Goal: Task Accomplishment & Management: Complete application form

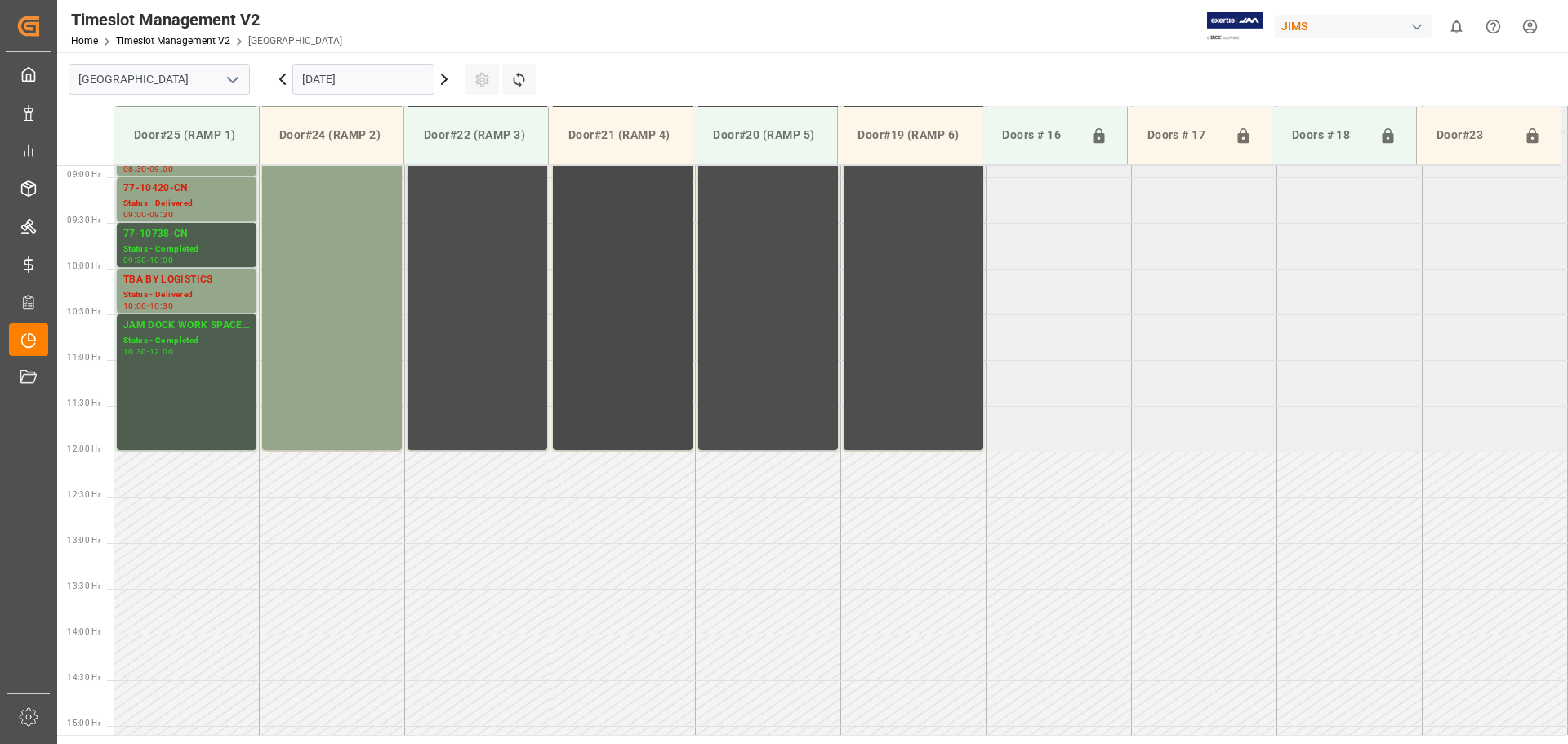
scroll to position [771, 0]
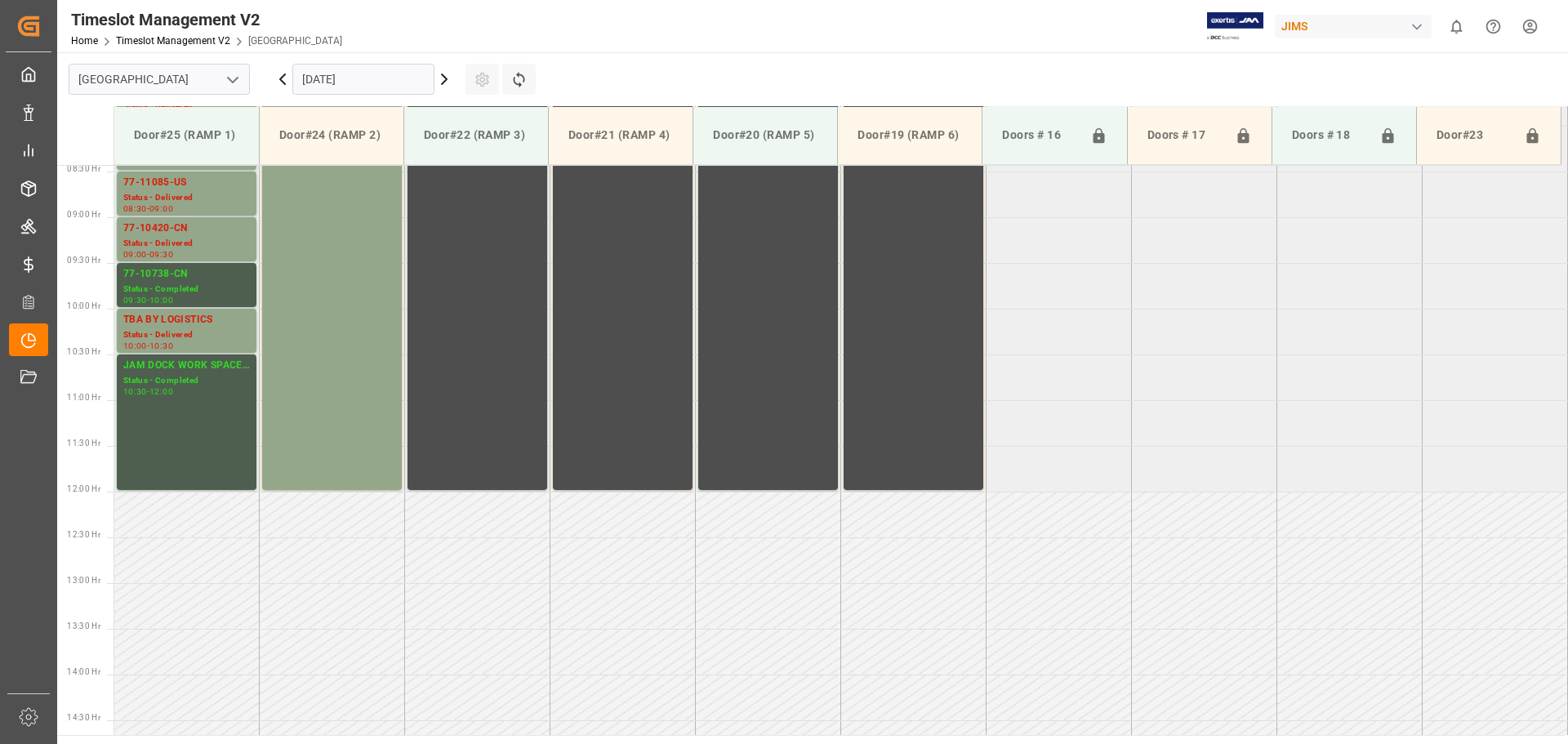
click at [395, 94] on input "[DATE]" at bounding box center [363, 79] width 142 height 31
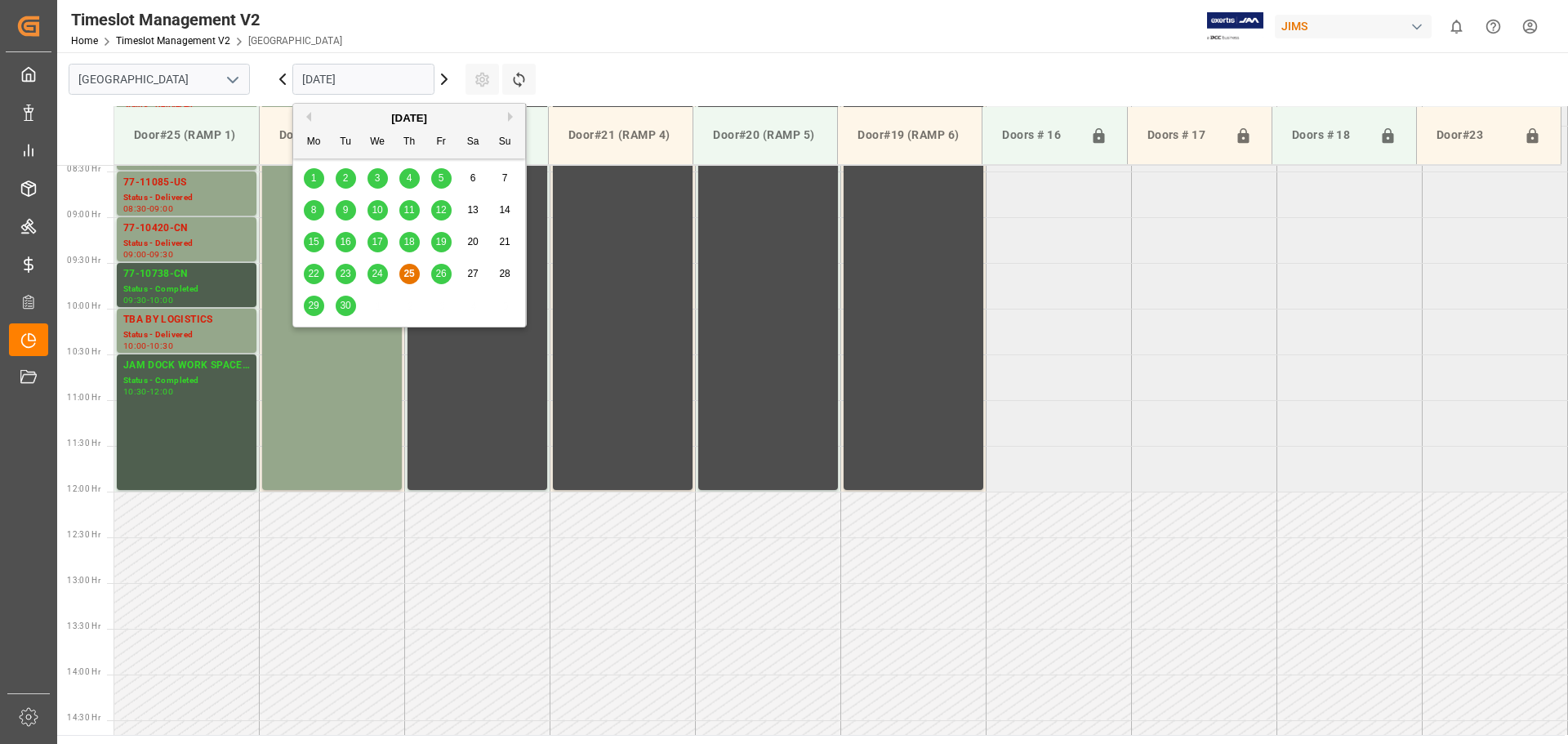
click at [307, 308] on div "29" at bounding box center [313, 306] width 20 height 20
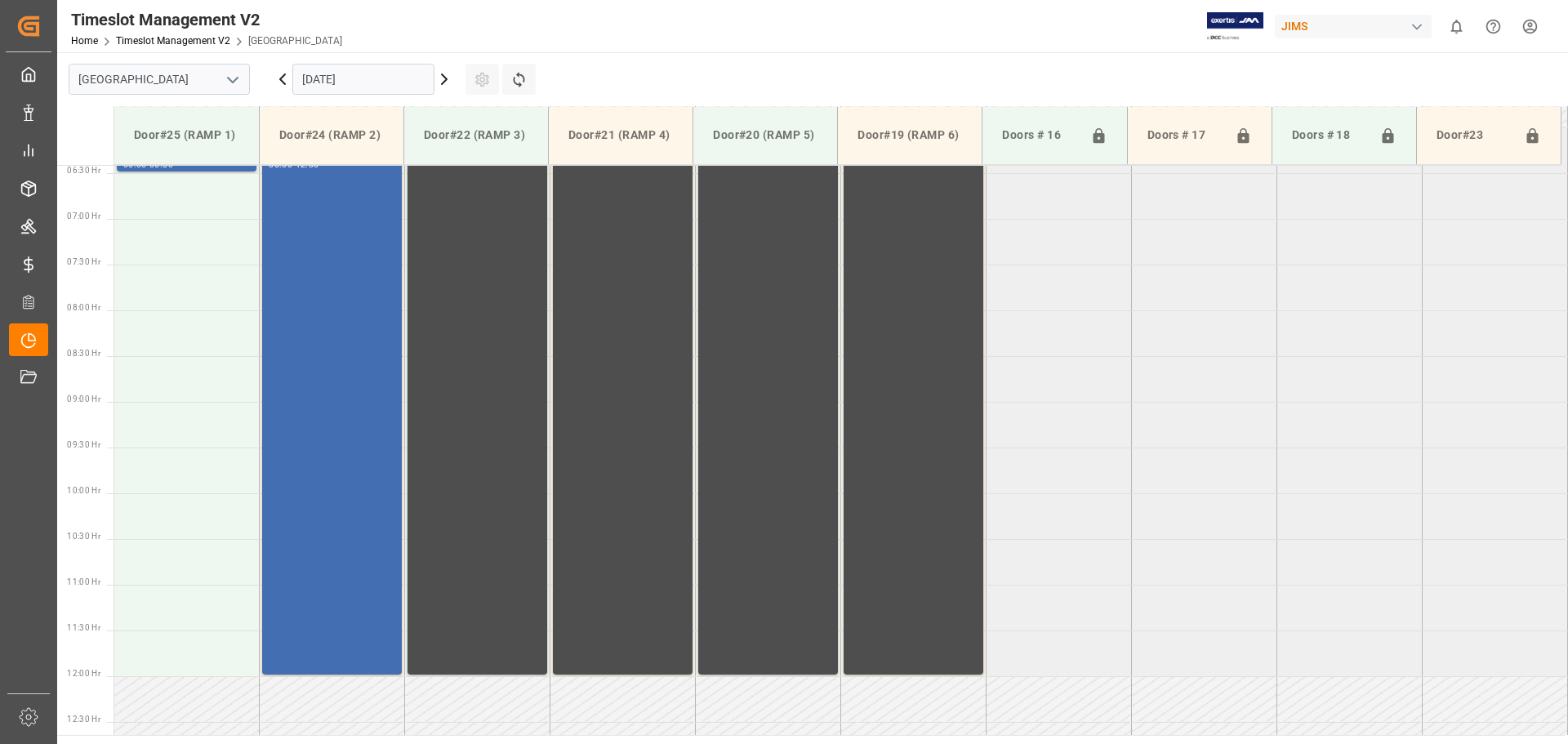
scroll to position [526, 0]
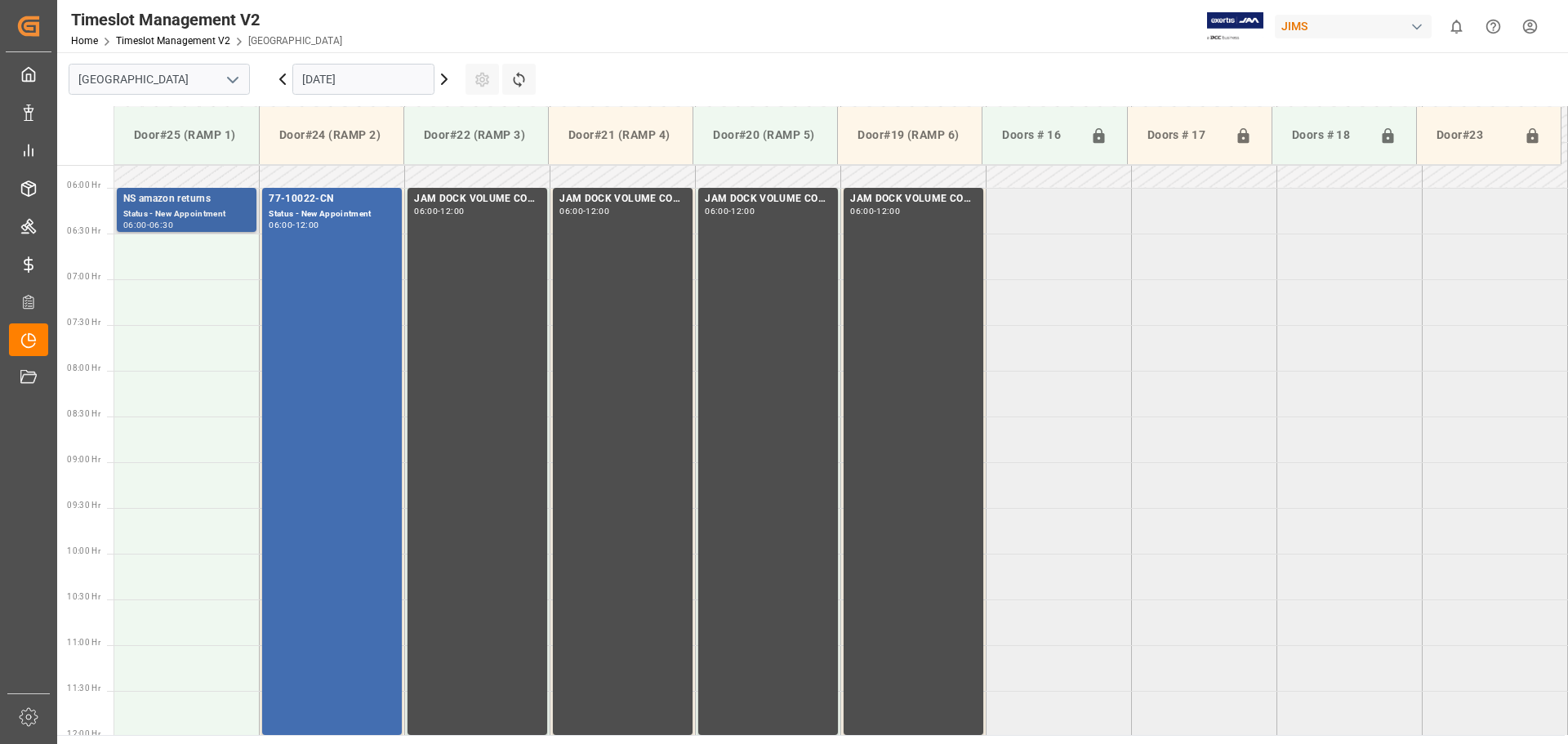
click at [182, 209] on div "Status - New Appointment" at bounding box center [186, 213] width 126 height 14
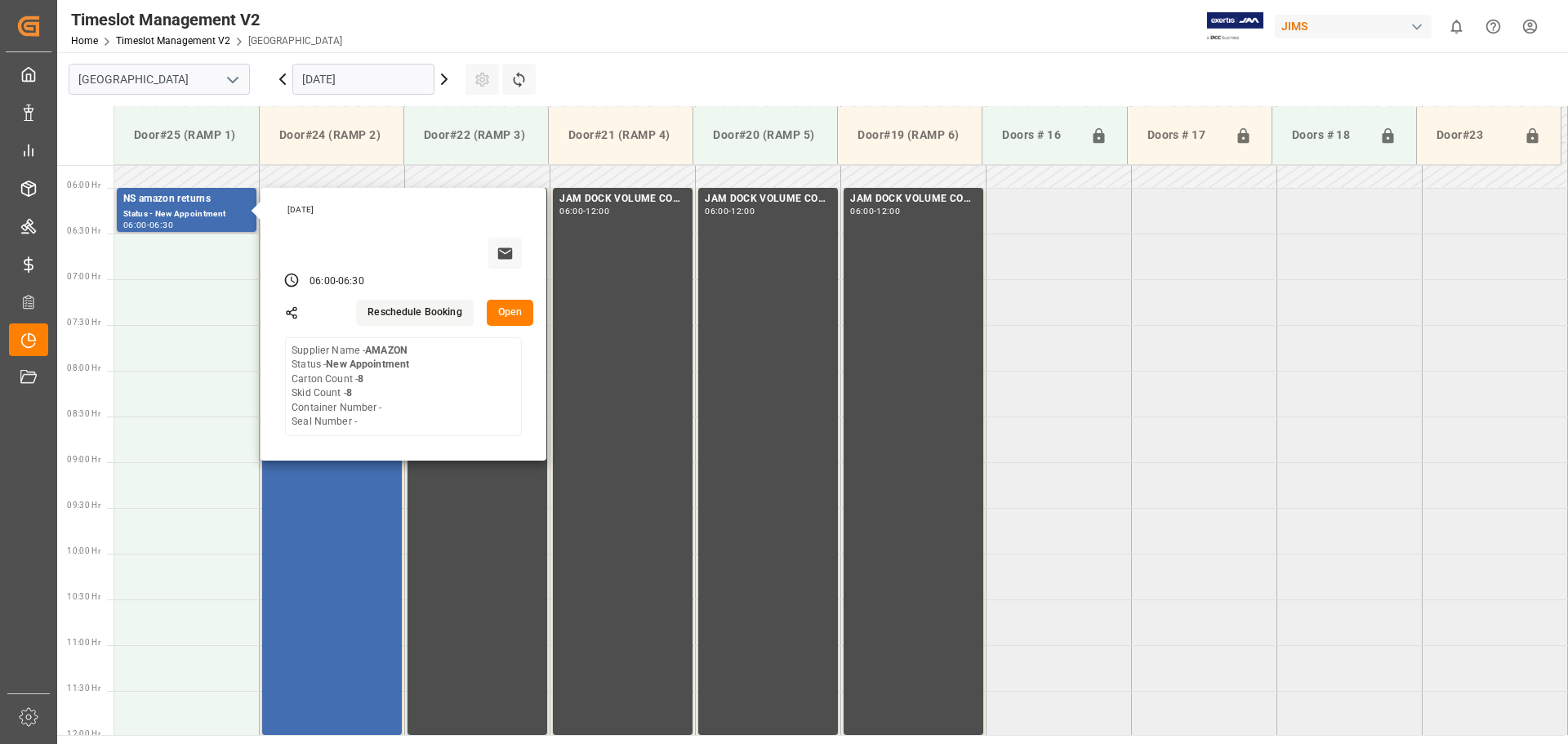
click at [405, 310] on button "Reschedule Booking" at bounding box center [414, 312] width 117 height 26
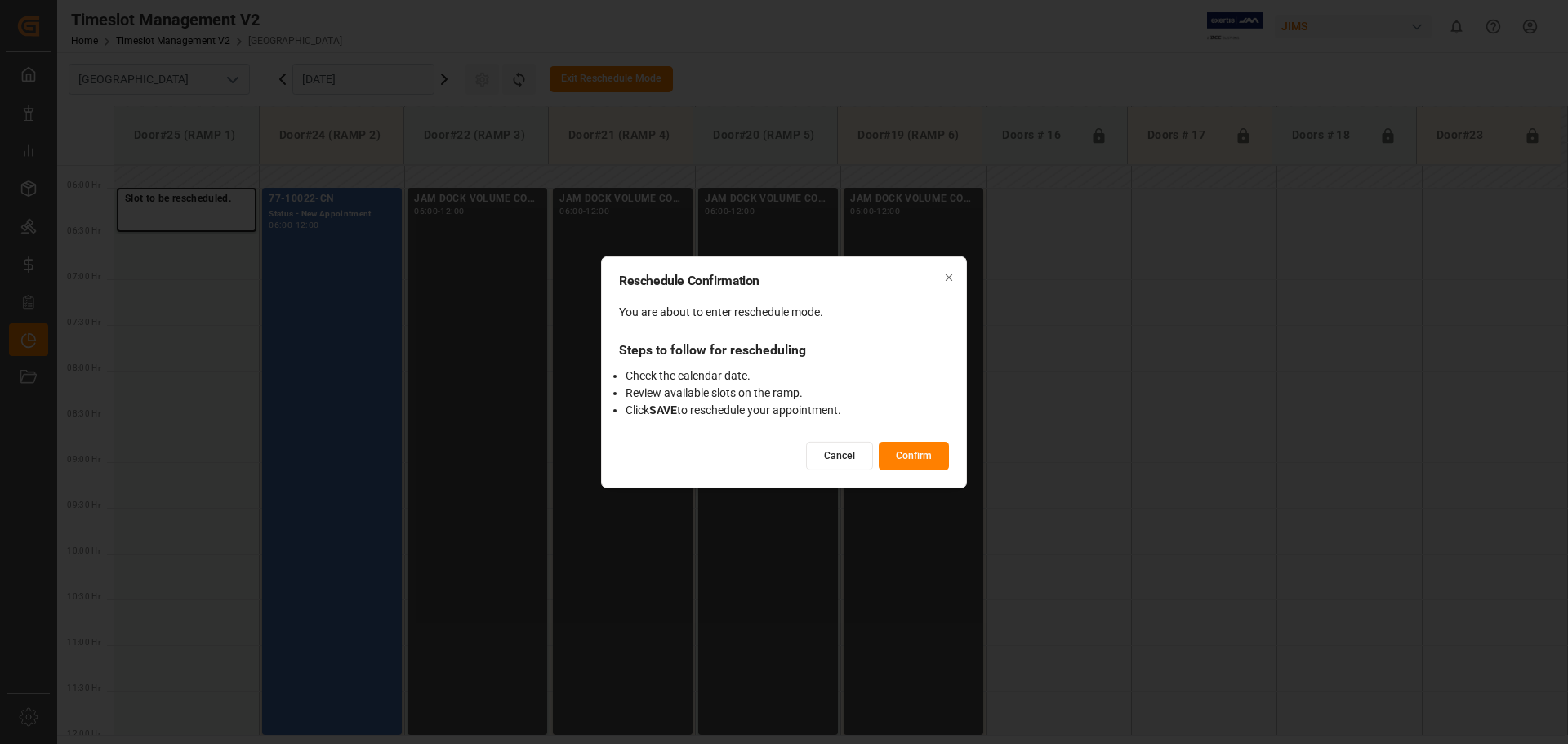
click at [917, 447] on button "Confirm" at bounding box center [913, 455] width 70 height 28
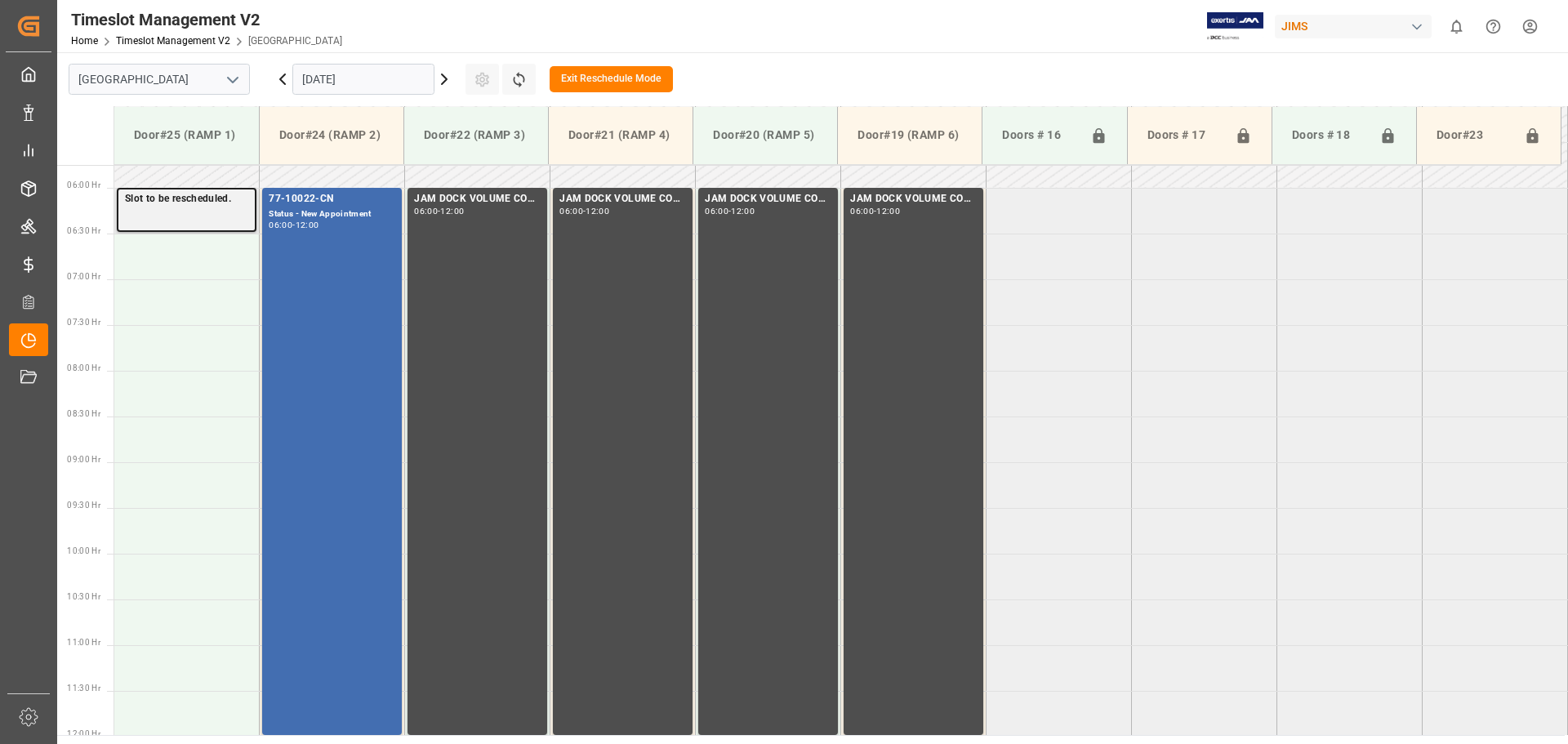
click at [203, 202] on p "Slot to be rescheduled." at bounding box center [187, 199] width 124 height 16
click at [1078, 429] on tabel "Slot to be rescheduled. 77-10022-CN Status - New Appointment 06:00 - 12:00 JAM …" at bounding box center [841, 737] width 1454 height 2196
click at [182, 211] on div "Slot to be rescheduled." at bounding box center [187, 210] width 140 height 45
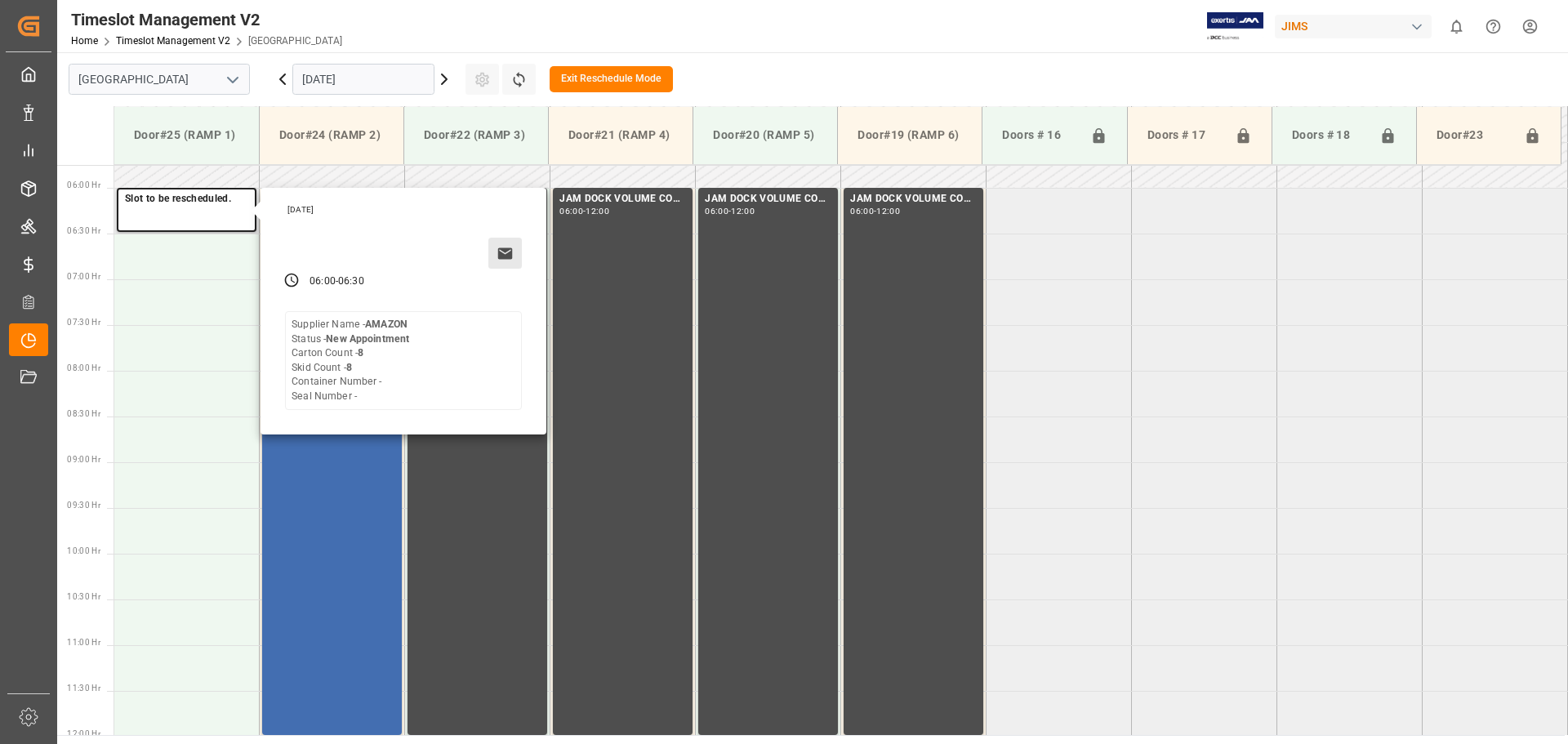
click at [502, 262] on icon at bounding box center [505, 253] width 17 height 17
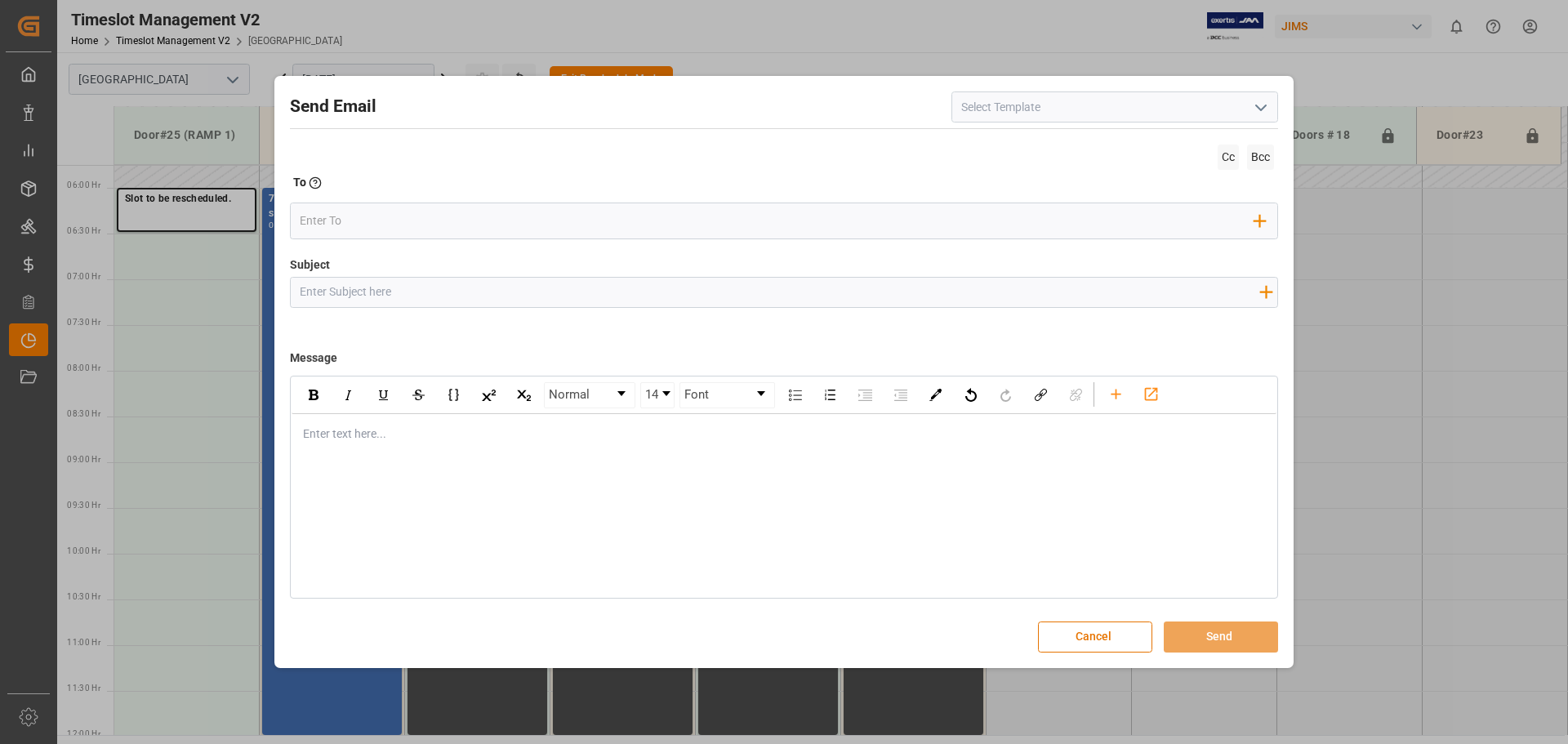
click at [1098, 641] on button "Cancel" at bounding box center [1096, 637] width 114 height 31
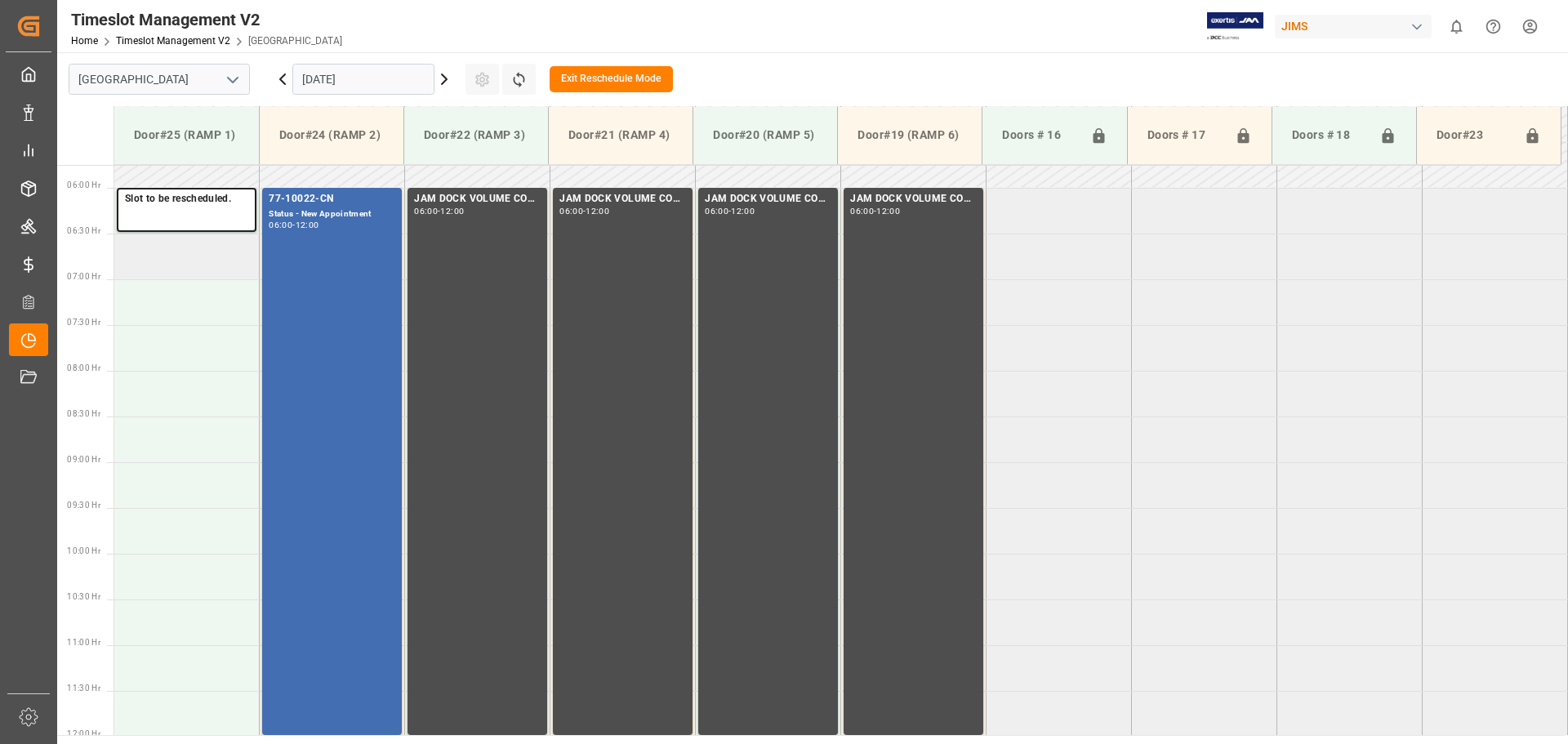
click at [175, 273] on td at bounding box center [187, 256] width 145 height 45
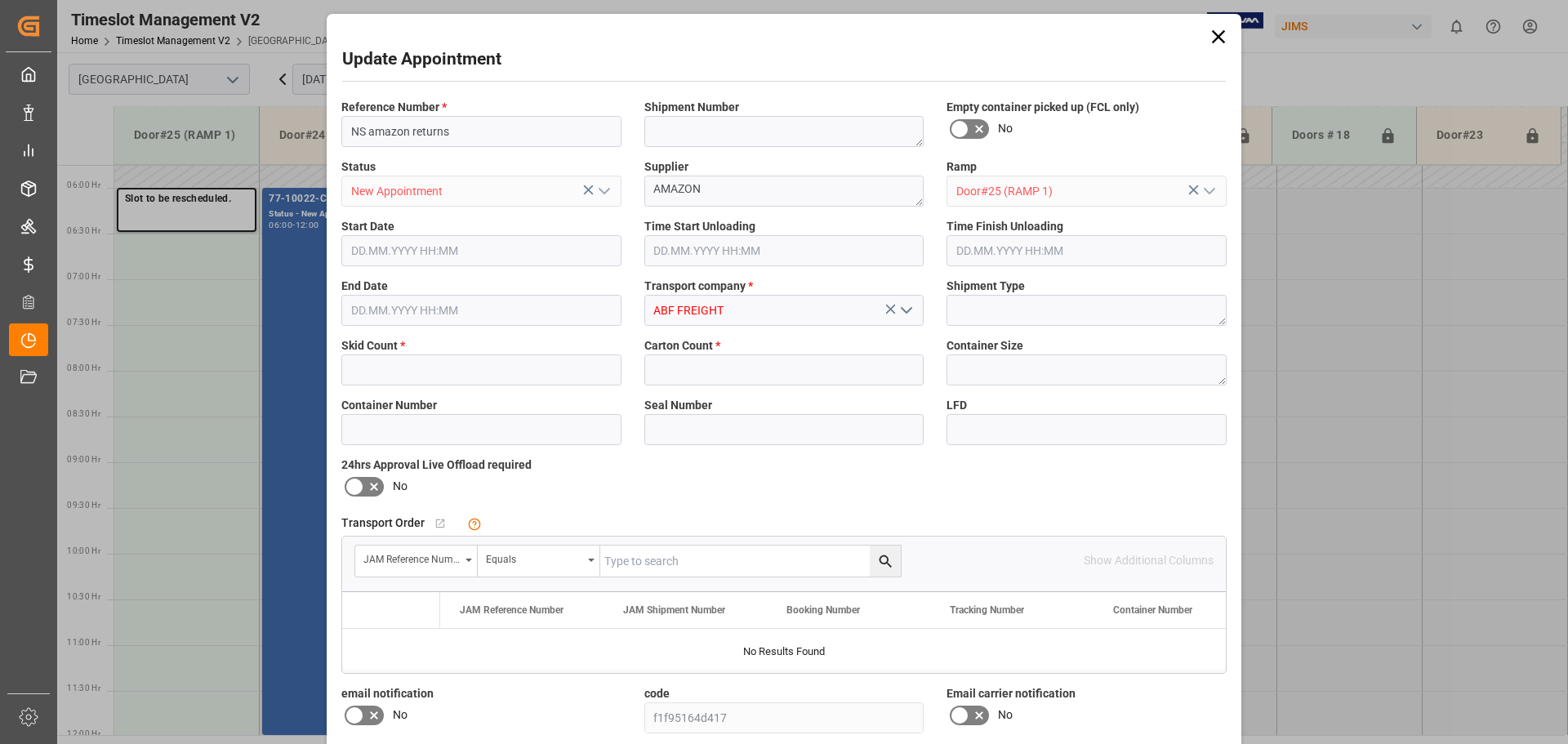
type input "8"
type input "[DATE] 06:30"
type input "[DATE] 07:00"
type input "[DATE] 12:12"
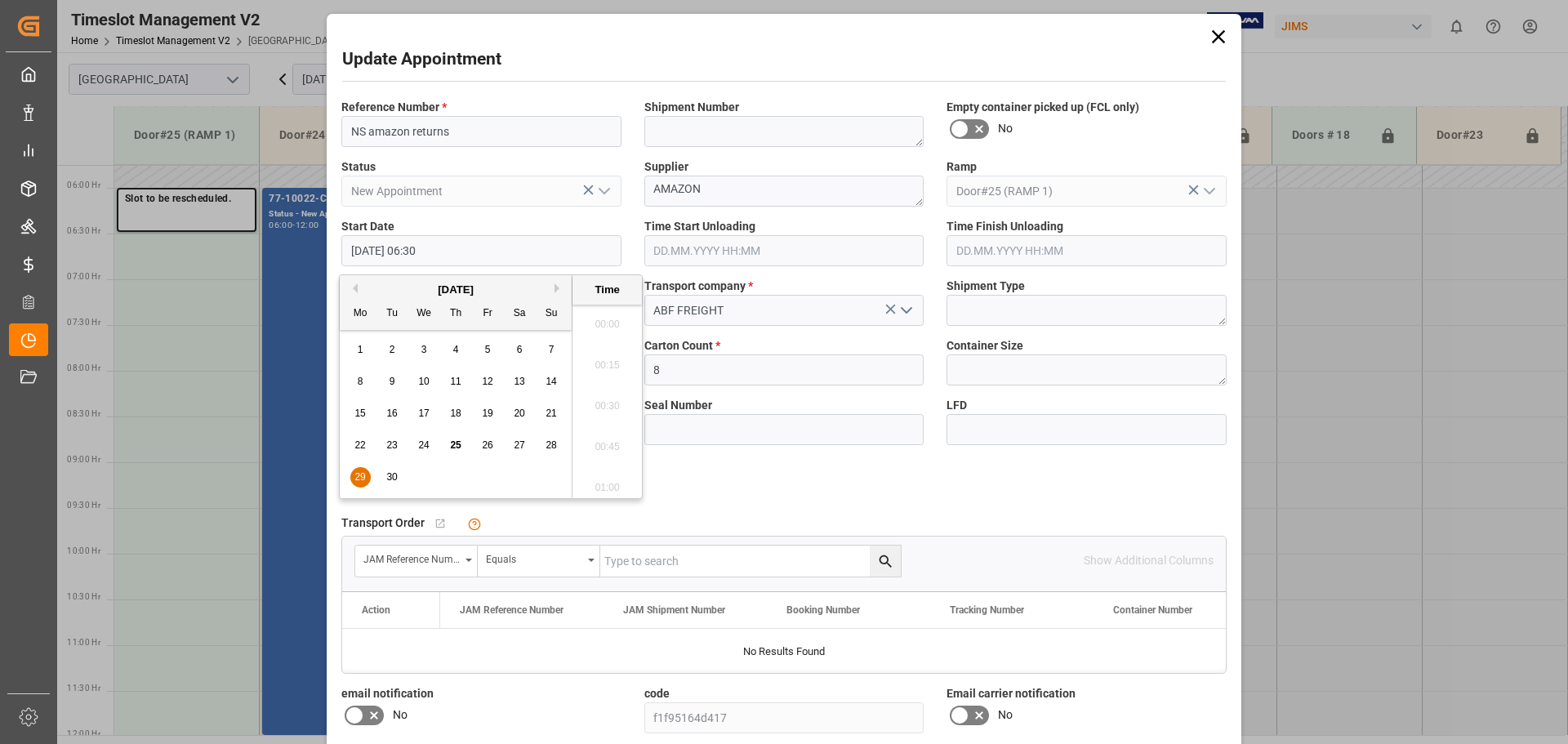
click at [582, 254] on input "[DATE] 06:30" at bounding box center [481, 251] width 280 height 31
click at [555, 286] on button "Next Month" at bounding box center [559, 288] width 10 height 10
click at [362, 382] on span "6" at bounding box center [361, 381] width 5 height 12
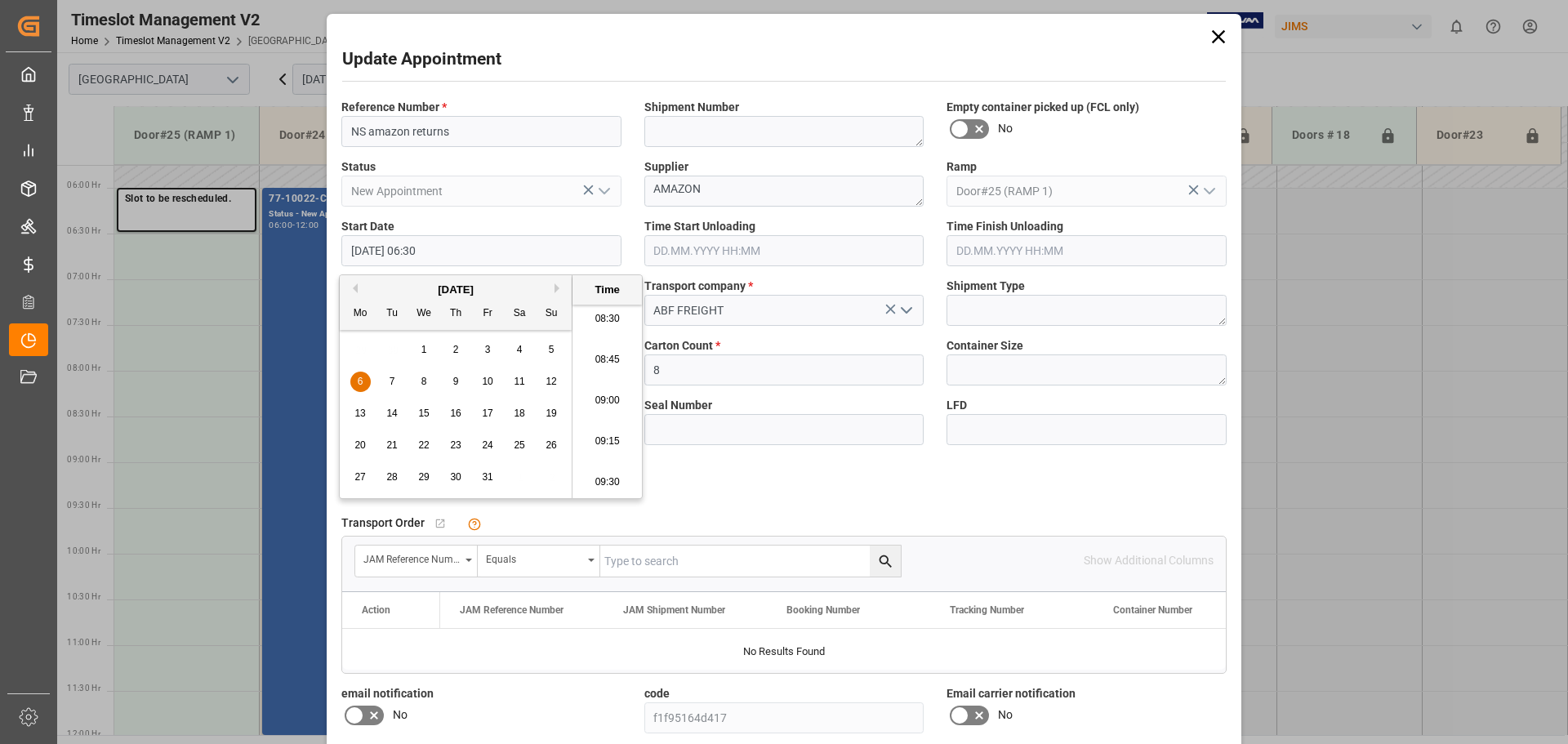
click at [607, 399] on li "09:00" at bounding box center [607, 401] width 69 height 41
type input "[DATE] 09:00"
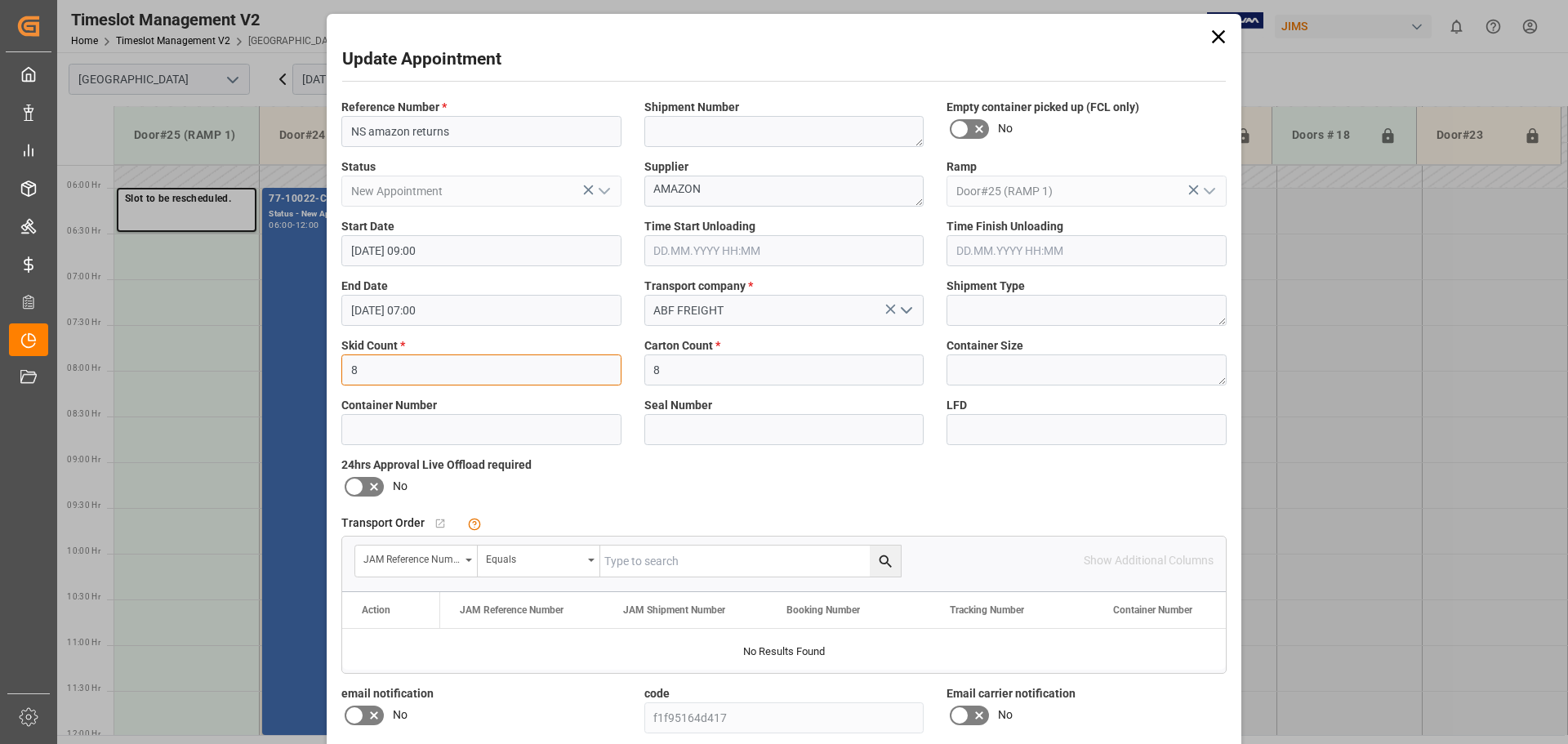
drag, startPoint x: 326, startPoint y: 375, endPoint x: 294, endPoint y: 373, distance: 32.1
click at [294, 373] on div "Update Appointment Reference Number * NS amazon returns Shipment Number Empty c…" at bounding box center [784, 372] width 1568 height 744
type input "11"
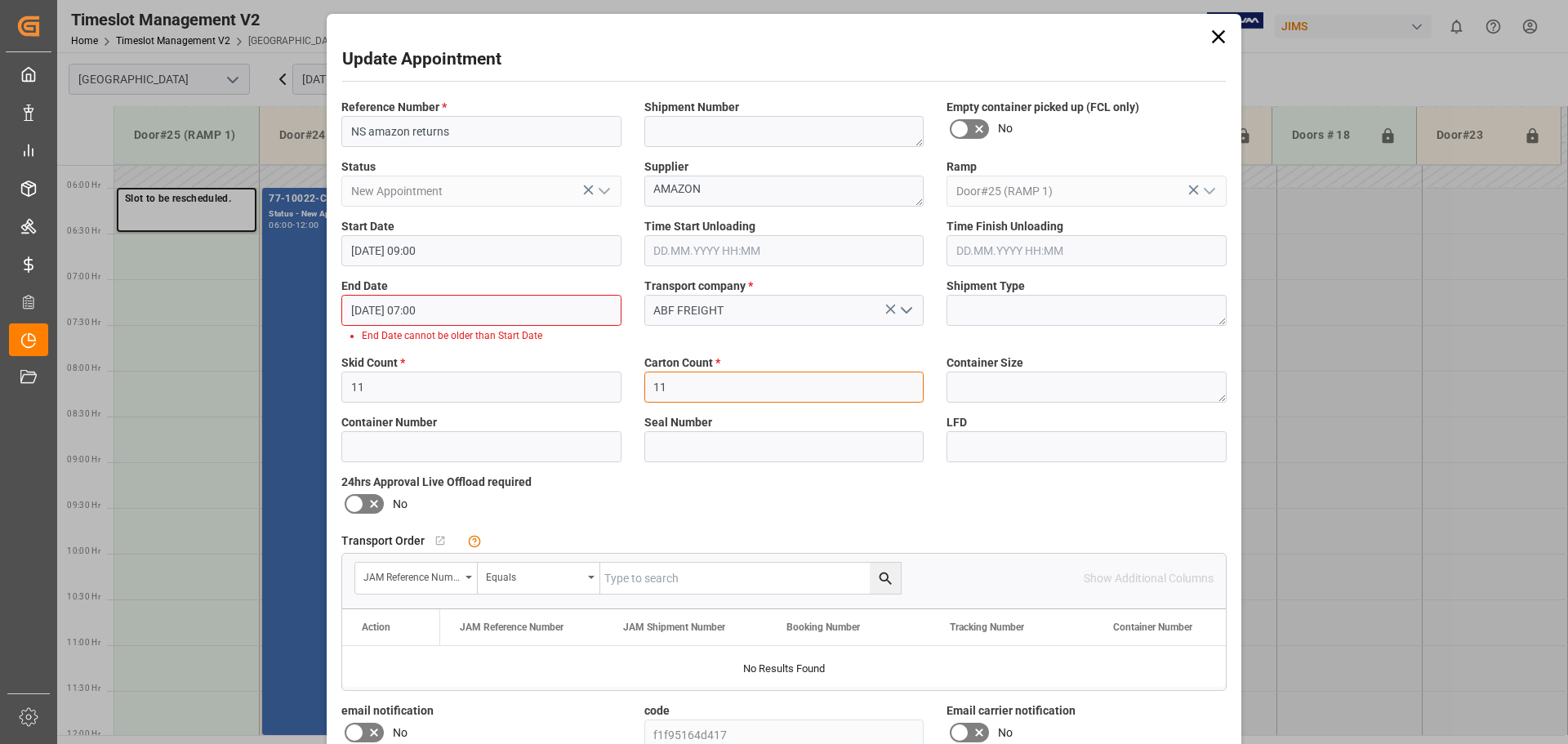
type input "11"
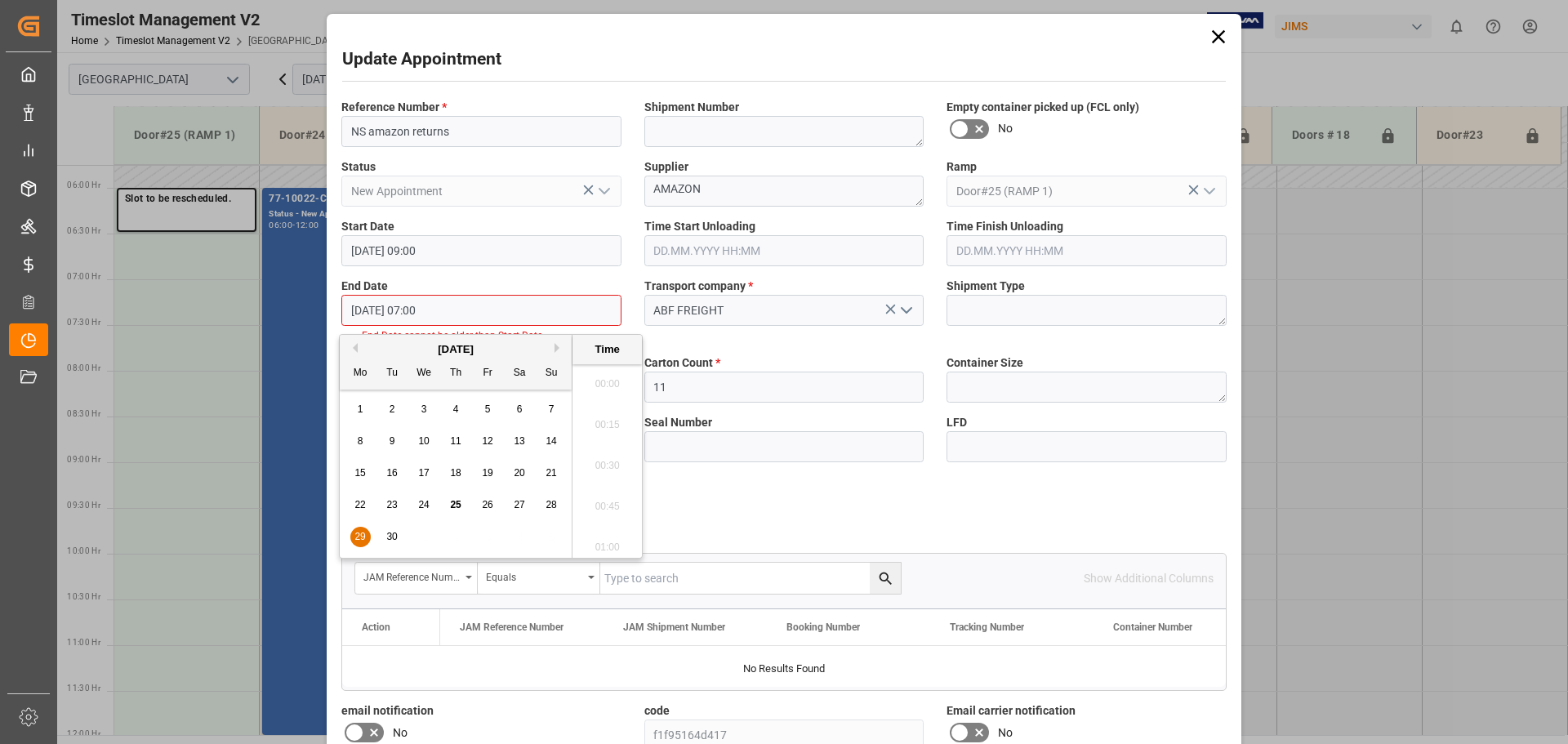
scroll to position [1067, 0]
drag, startPoint x: 454, startPoint y: 312, endPoint x: 243, endPoint y: 310, distance: 211.0
click at [243, 310] on div "Update Appointment Reference Number * NS amazon returns Shipment Number Empty c…" at bounding box center [784, 372] width 1568 height 744
click at [556, 345] on button "Next Month" at bounding box center [559, 348] width 10 height 10
click at [362, 441] on span "6" at bounding box center [361, 441] width 5 height 12
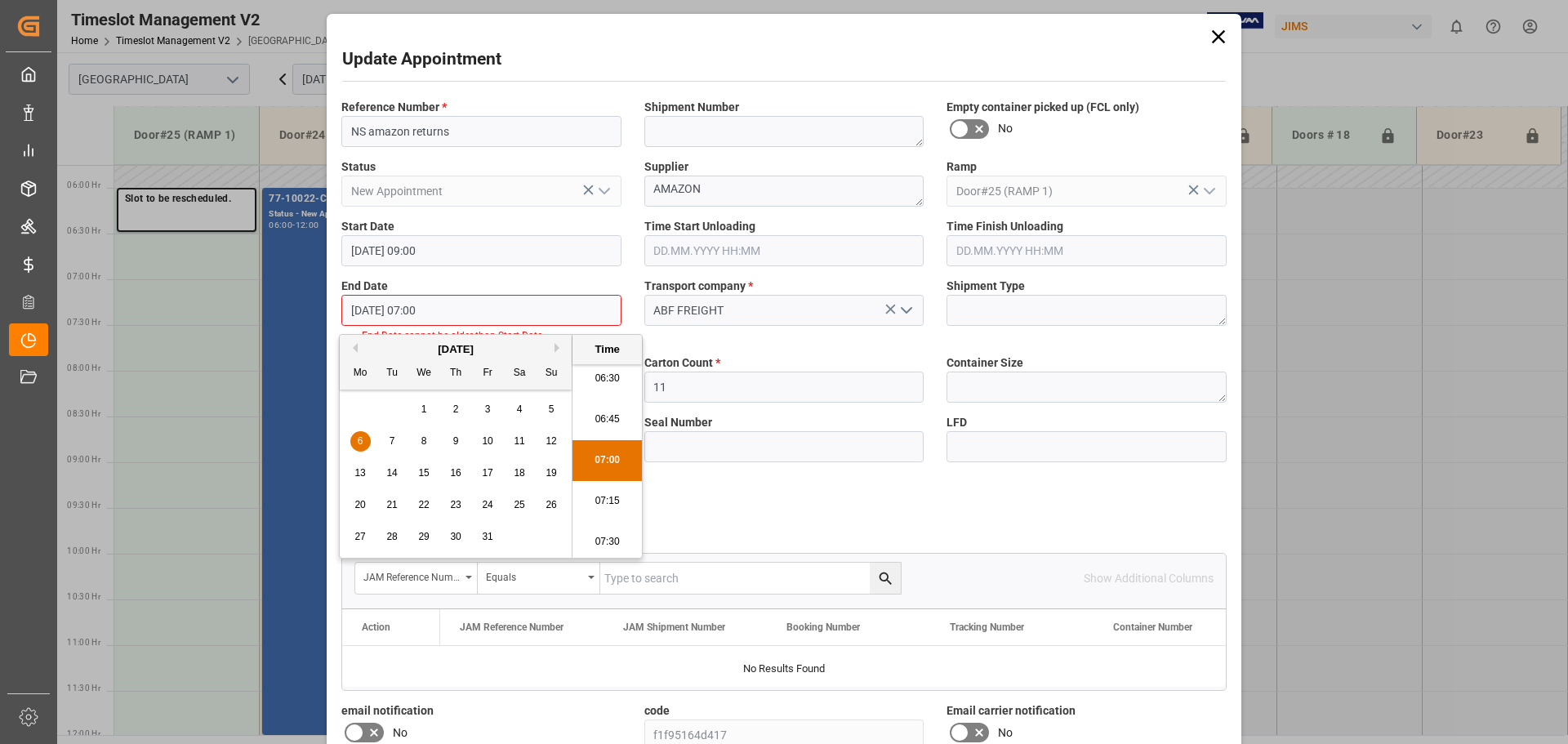
scroll to position [1394, 0]
click at [610, 461] on li "09:00" at bounding box center [607, 461] width 69 height 41
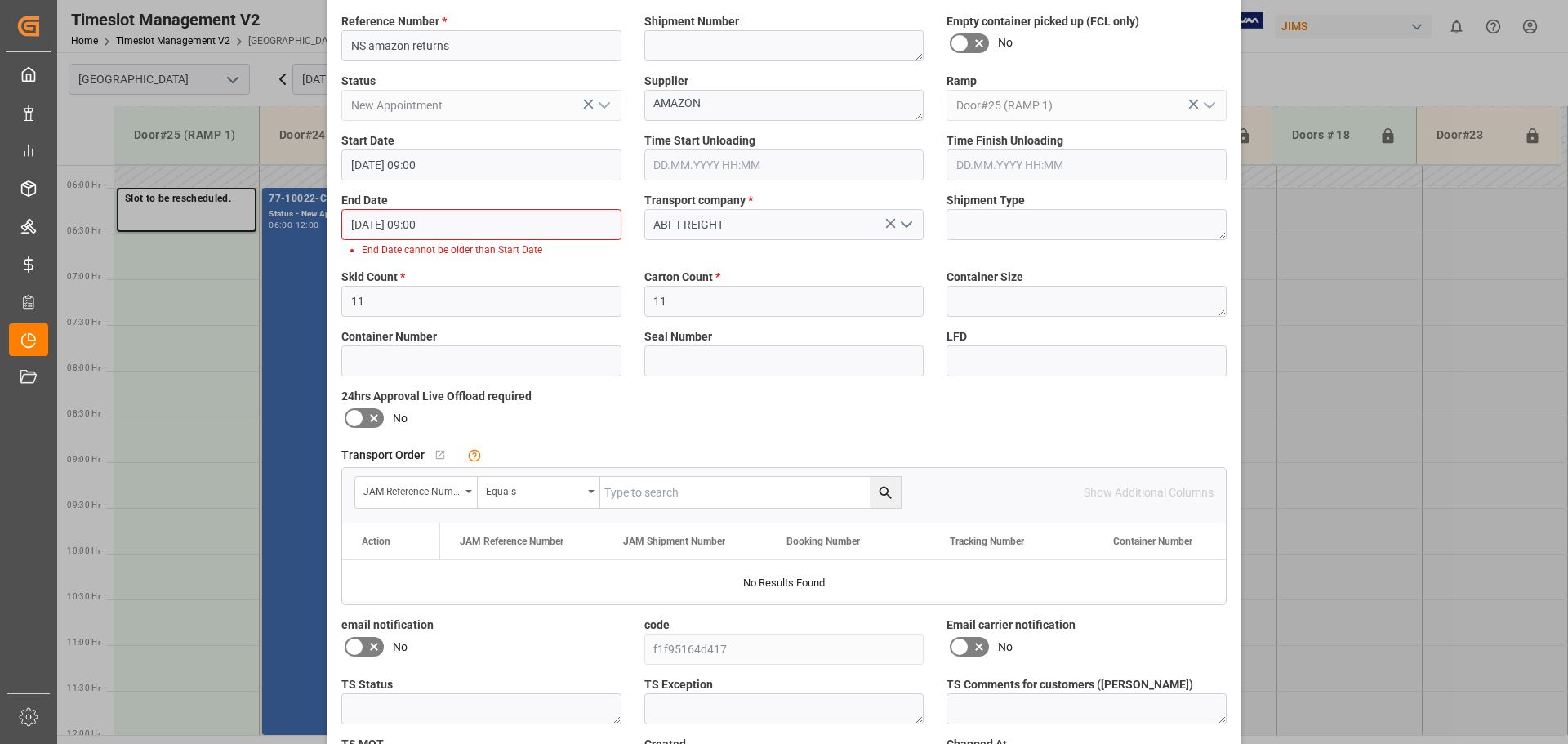
scroll to position [209, 0]
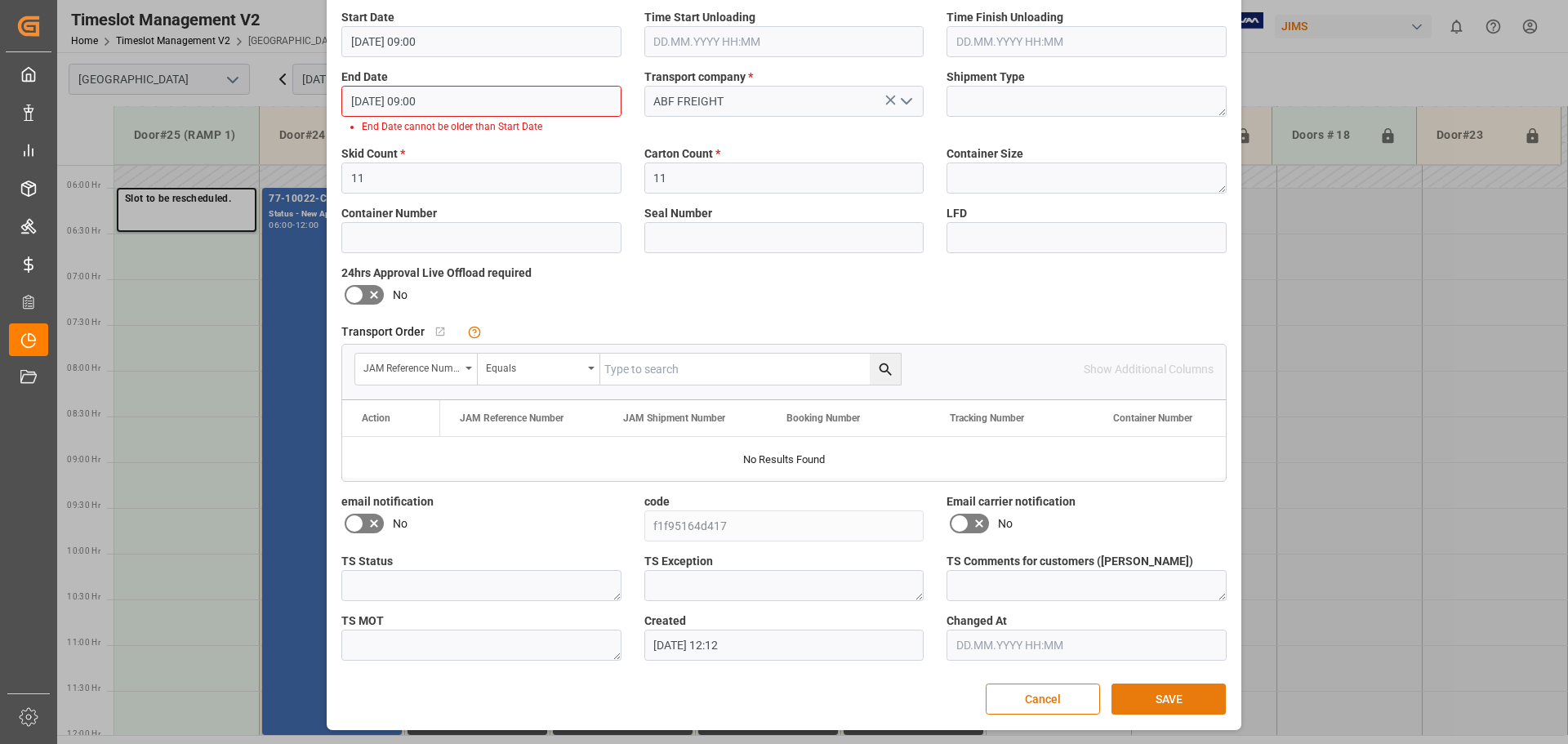
click at [1168, 693] on button "SAVE" at bounding box center [1168, 699] width 114 height 31
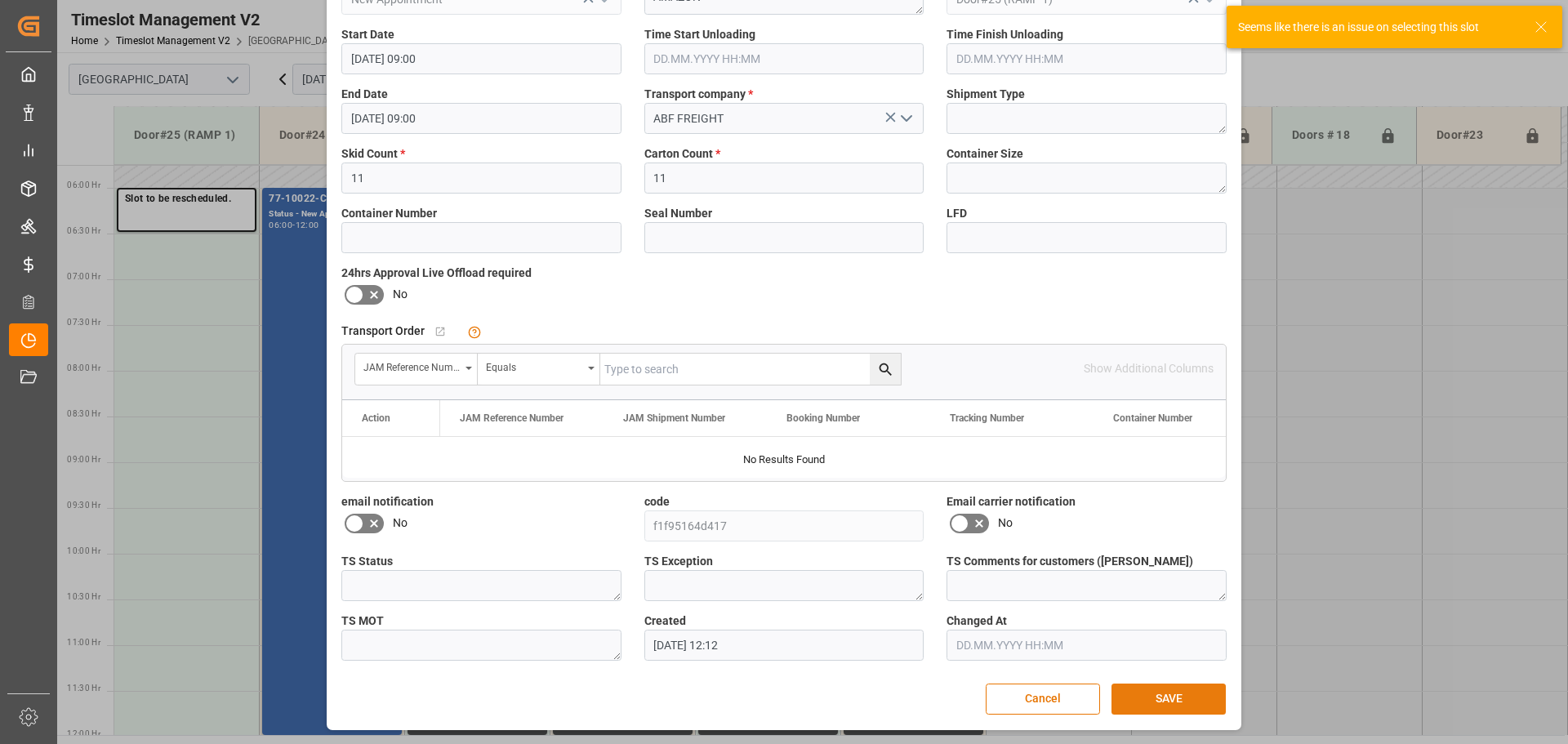
click at [1162, 692] on button "SAVE" at bounding box center [1168, 699] width 114 height 31
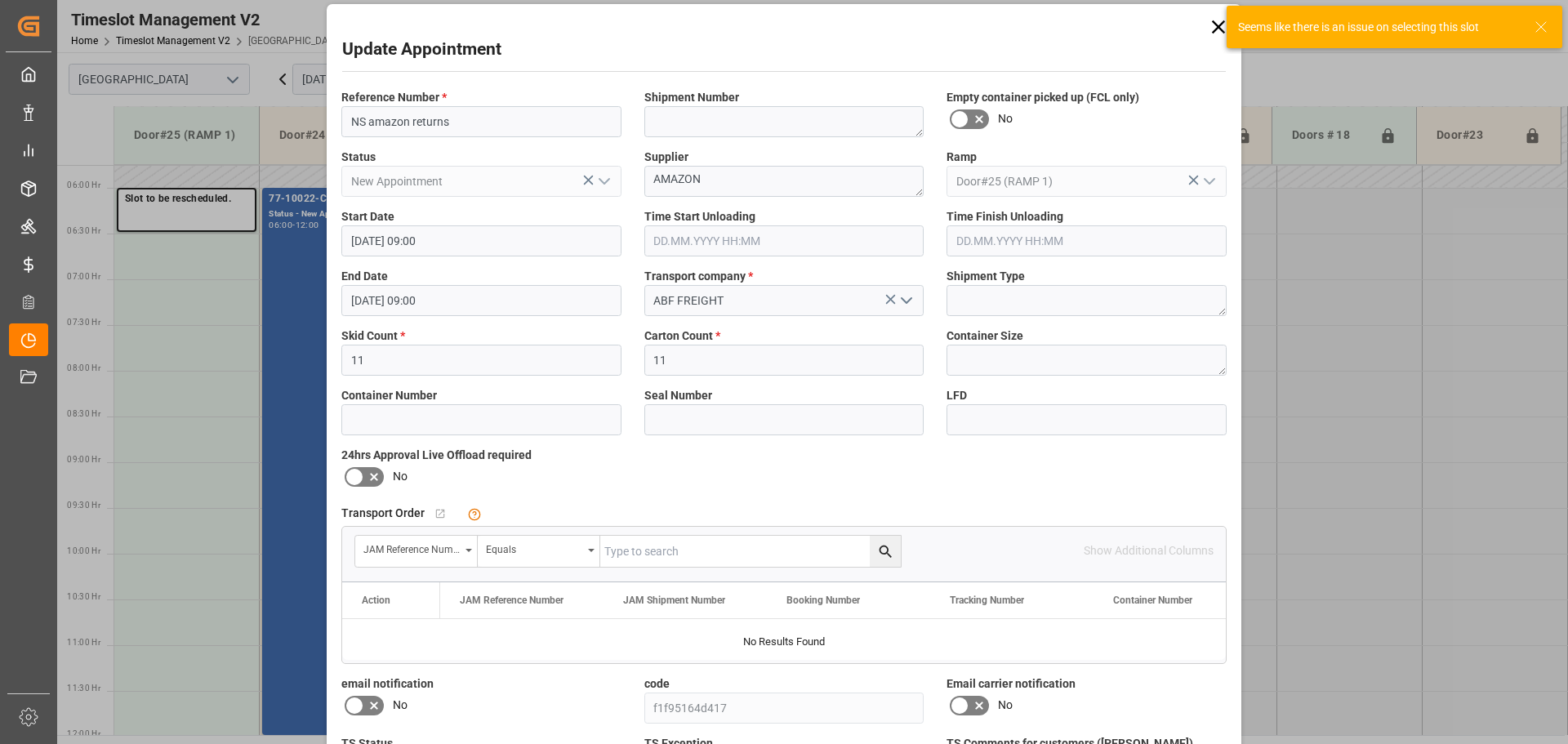
scroll to position [0, 0]
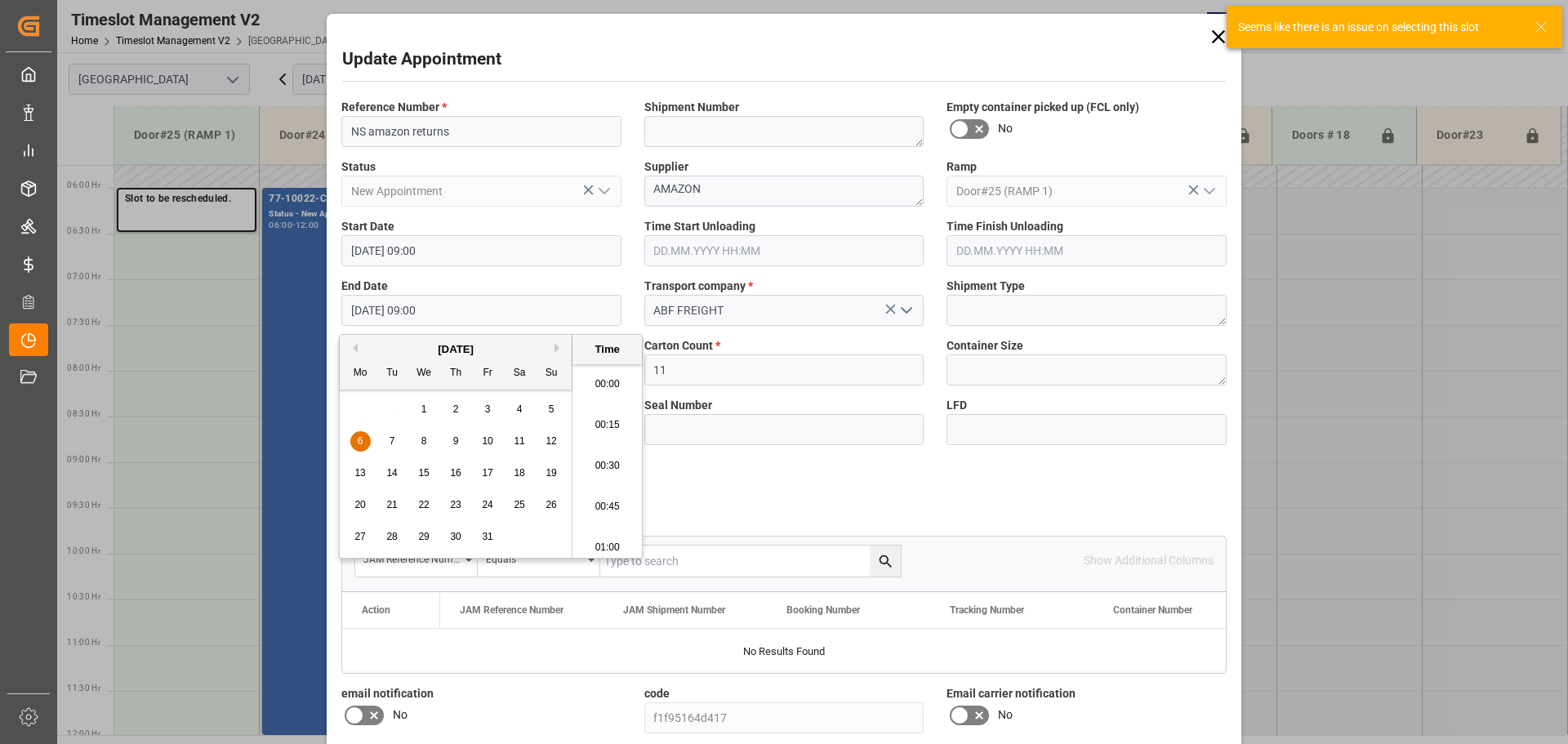
click at [451, 303] on input "[DATE] 09:00" at bounding box center [481, 311] width 280 height 31
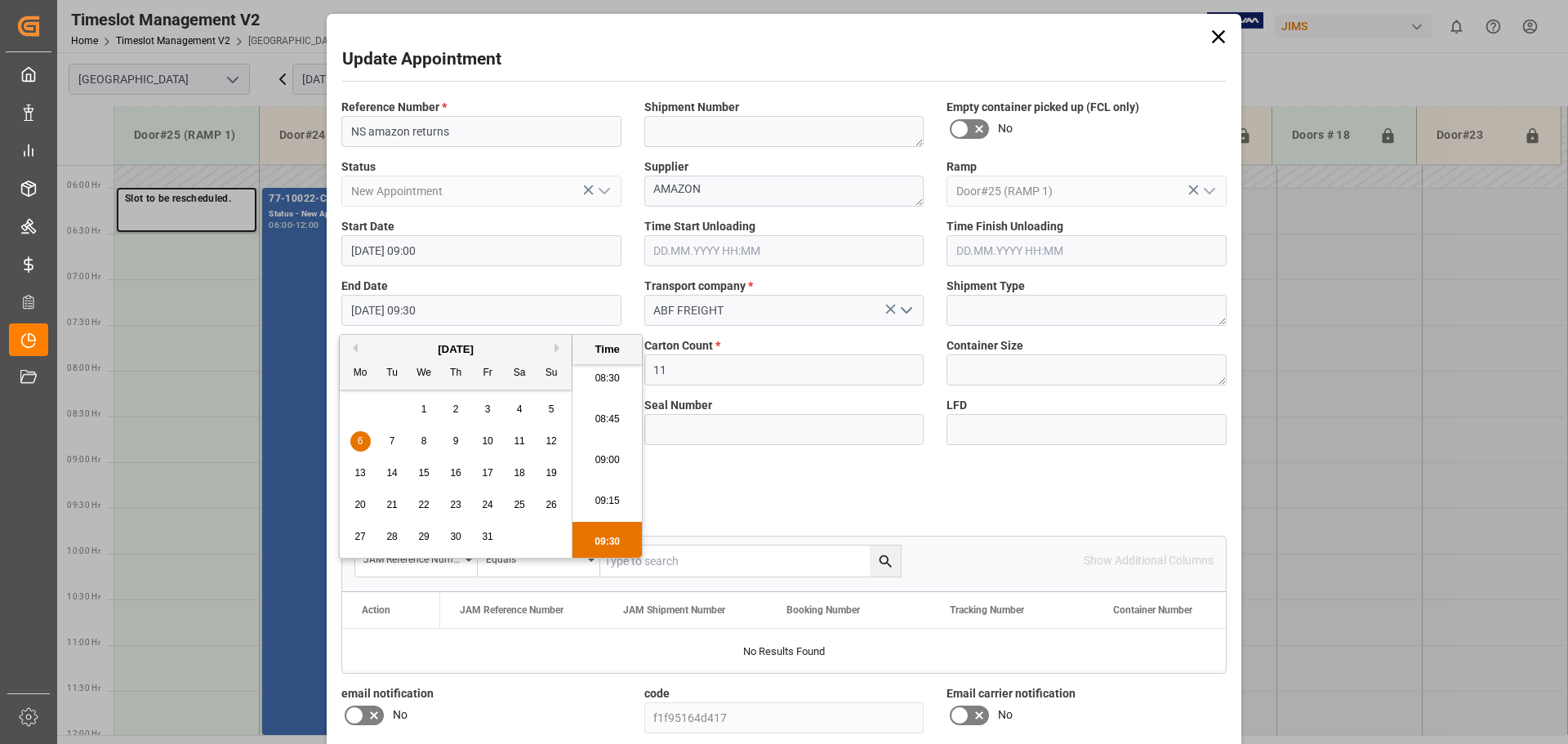
type input "[DATE] 09:30"
drag, startPoint x: 598, startPoint y: 527, endPoint x: 859, endPoint y: 461, distance: 269.2
click at [599, 527] on li "09:30" at bounding box center [607, 541] width 69 height 41
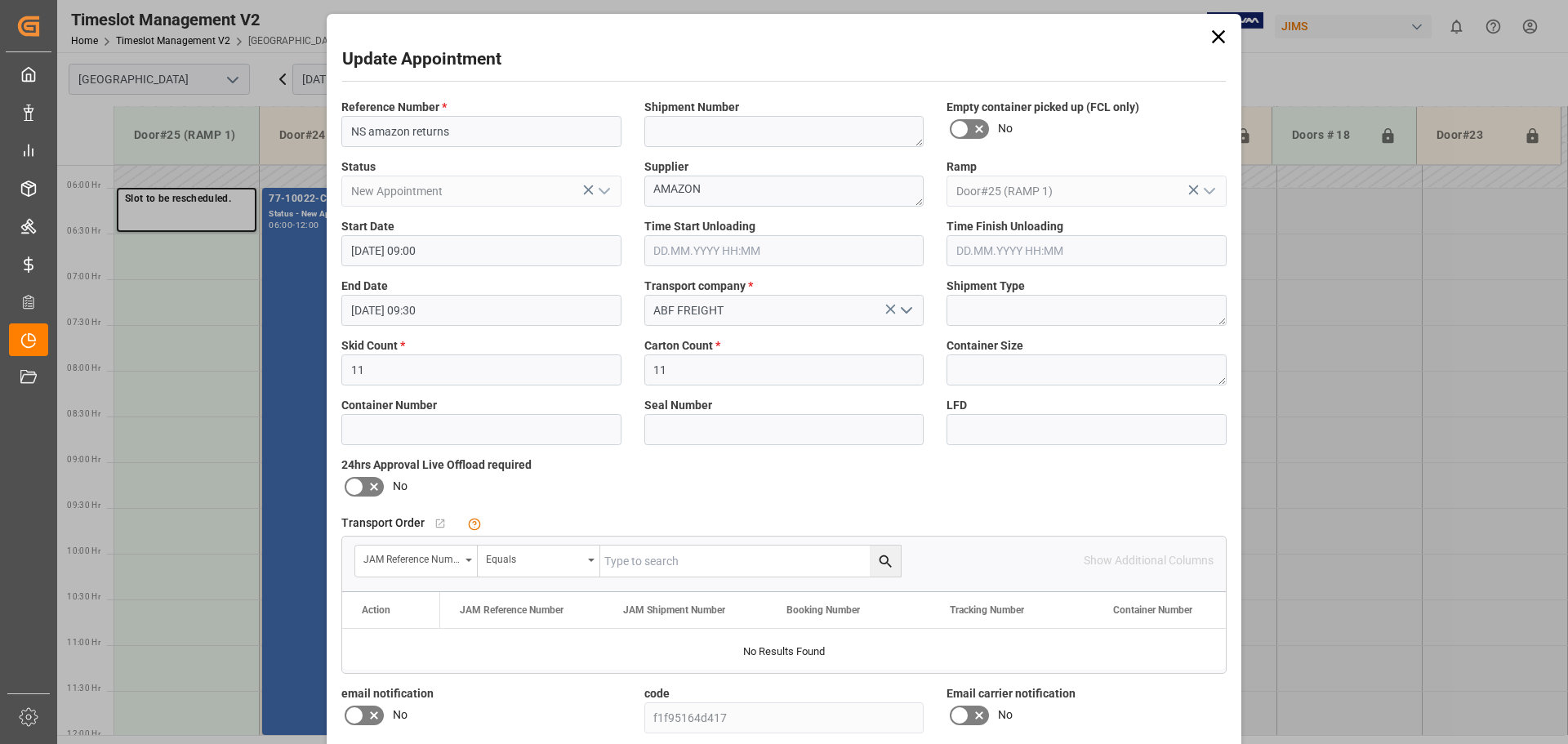
scroll to position [192, 0]
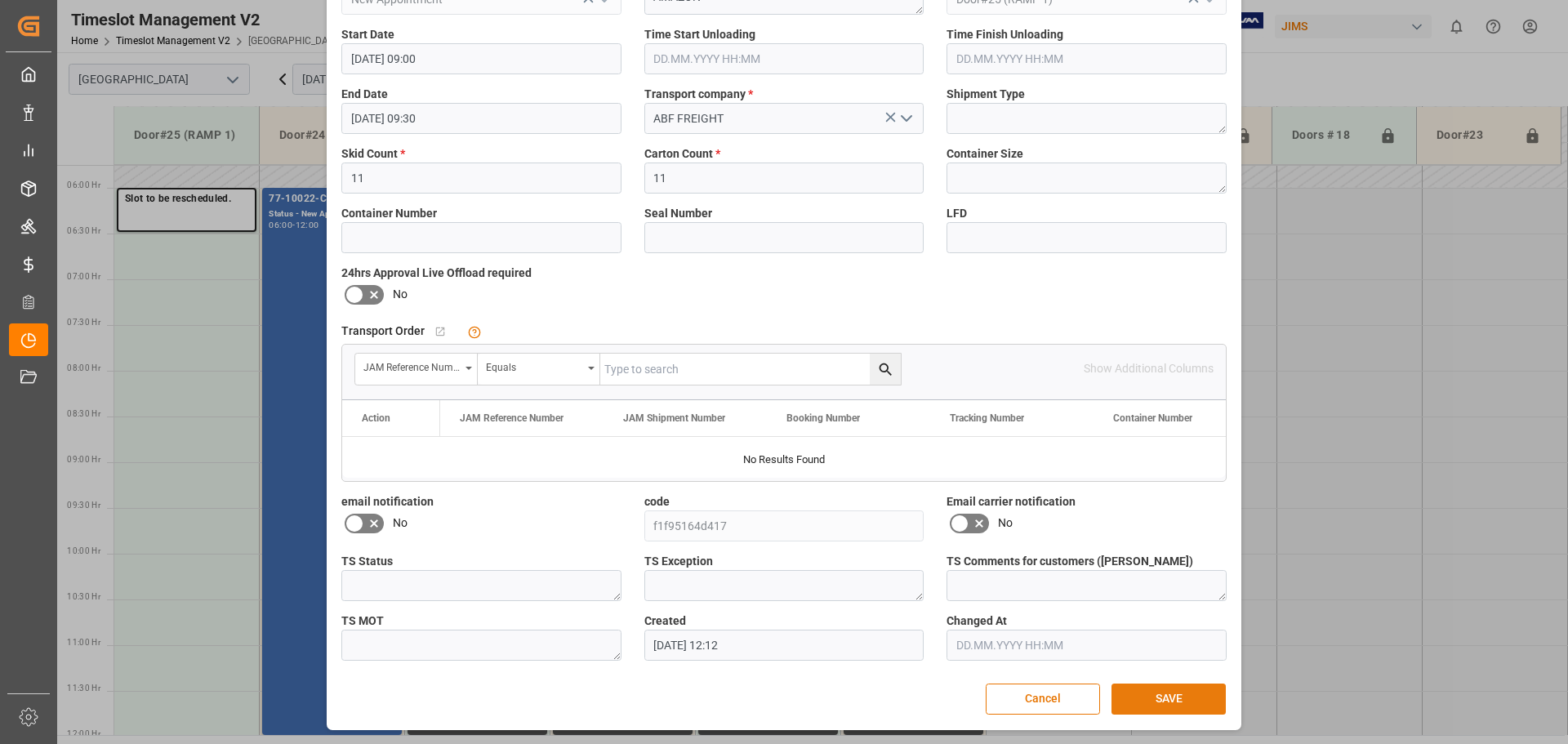
click at [1162, 693] on button "SAVE" at bounding box center [1168, 699] width 114 height 31
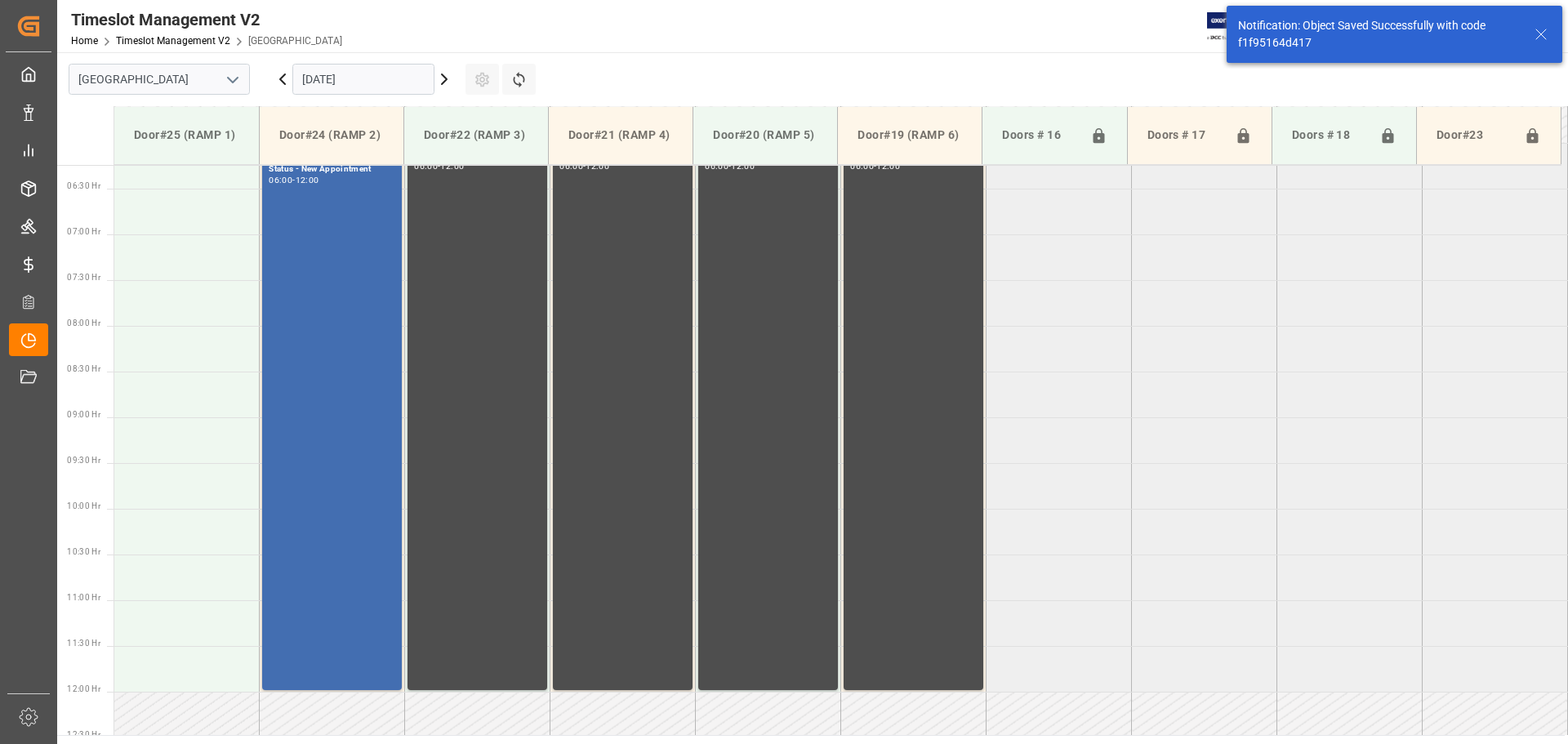
scroll to position [571, 0]
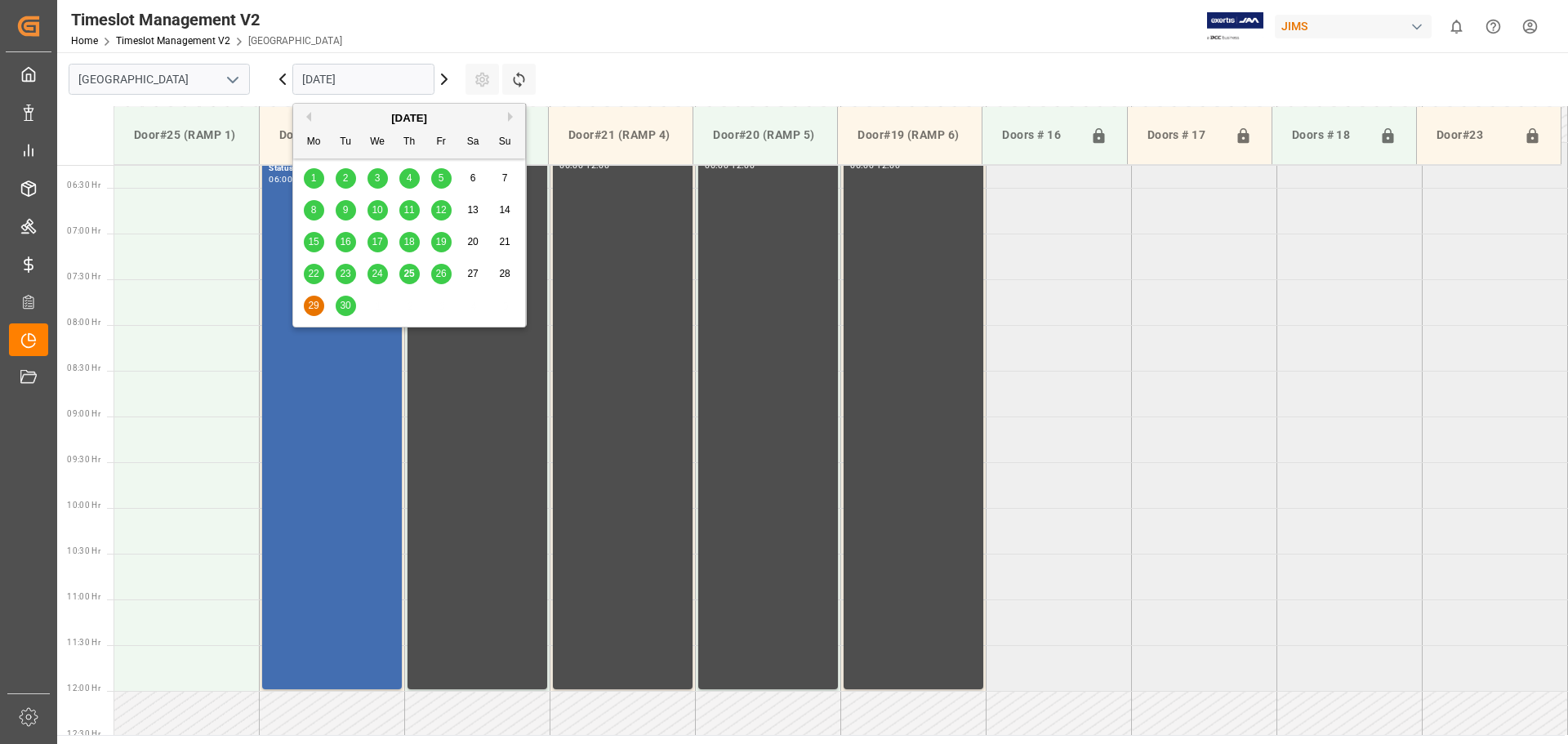
click at [415, 87] on input "[DATE]" at bounding box center [363, 79] width 142 height 31
click at [513, 117] on button "Next Month" at bounding box center [512, 116] width 10 height 10
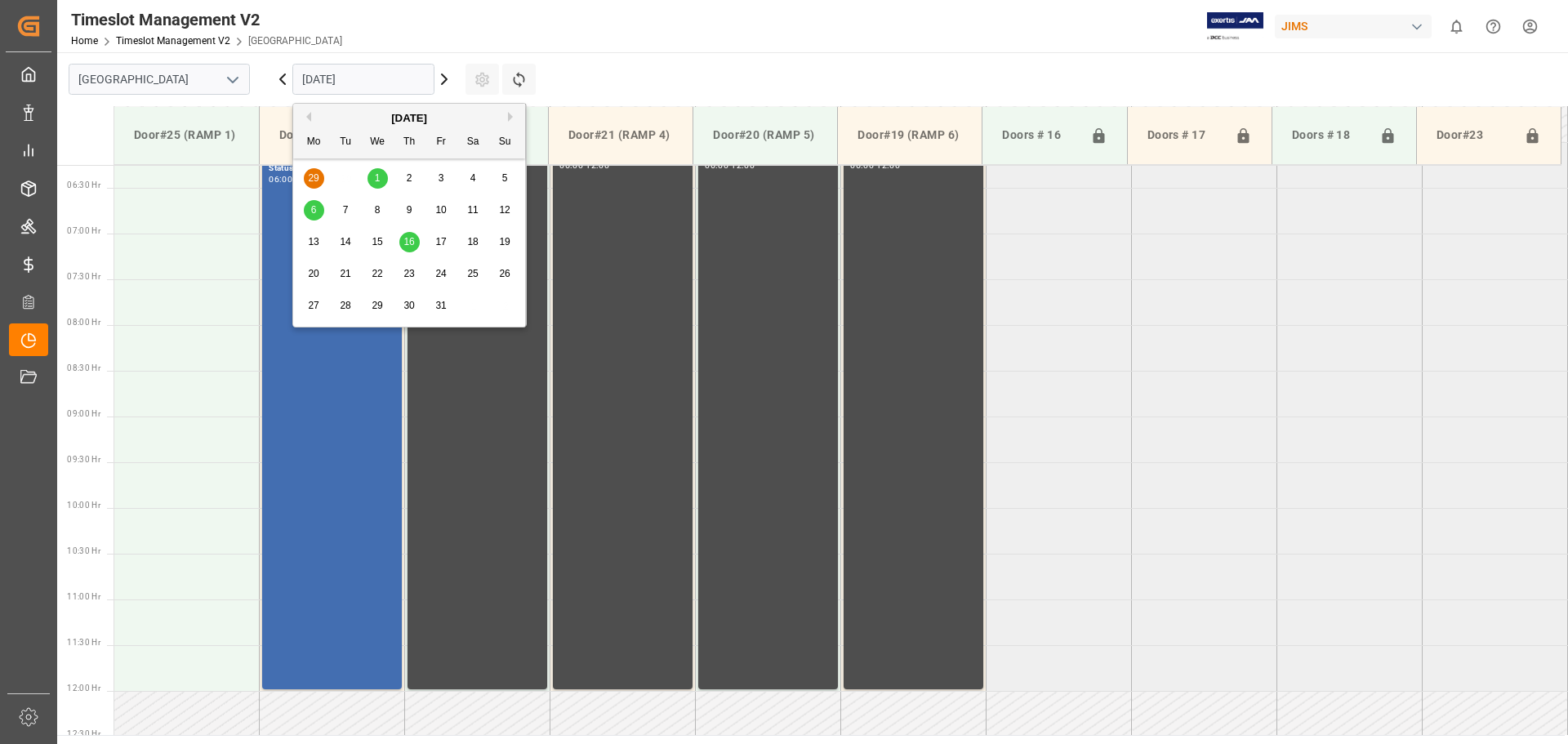
click at [310, 208] on div "6" at bounding box center [313, 211] width 20 height 20
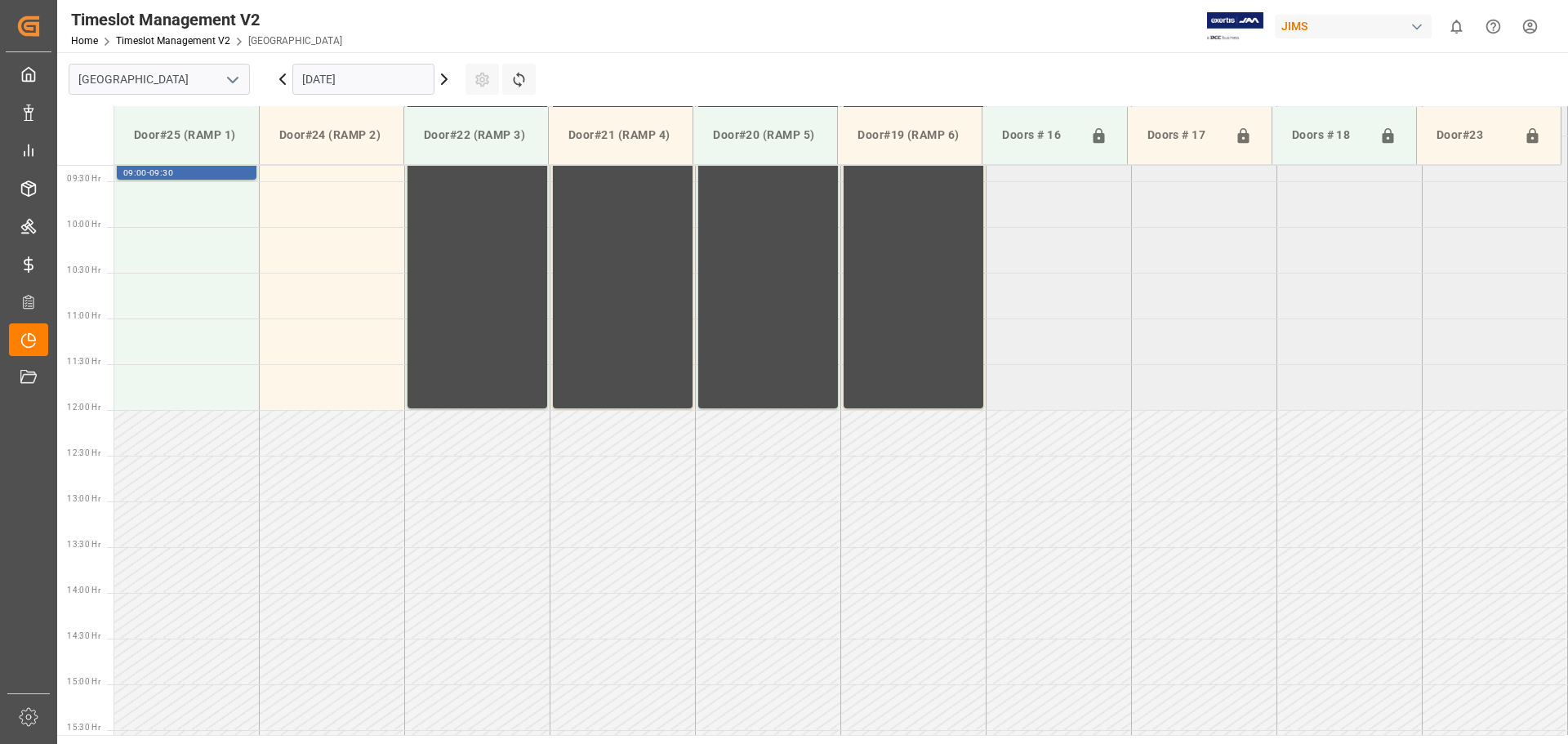
scroll to position [526, 0]
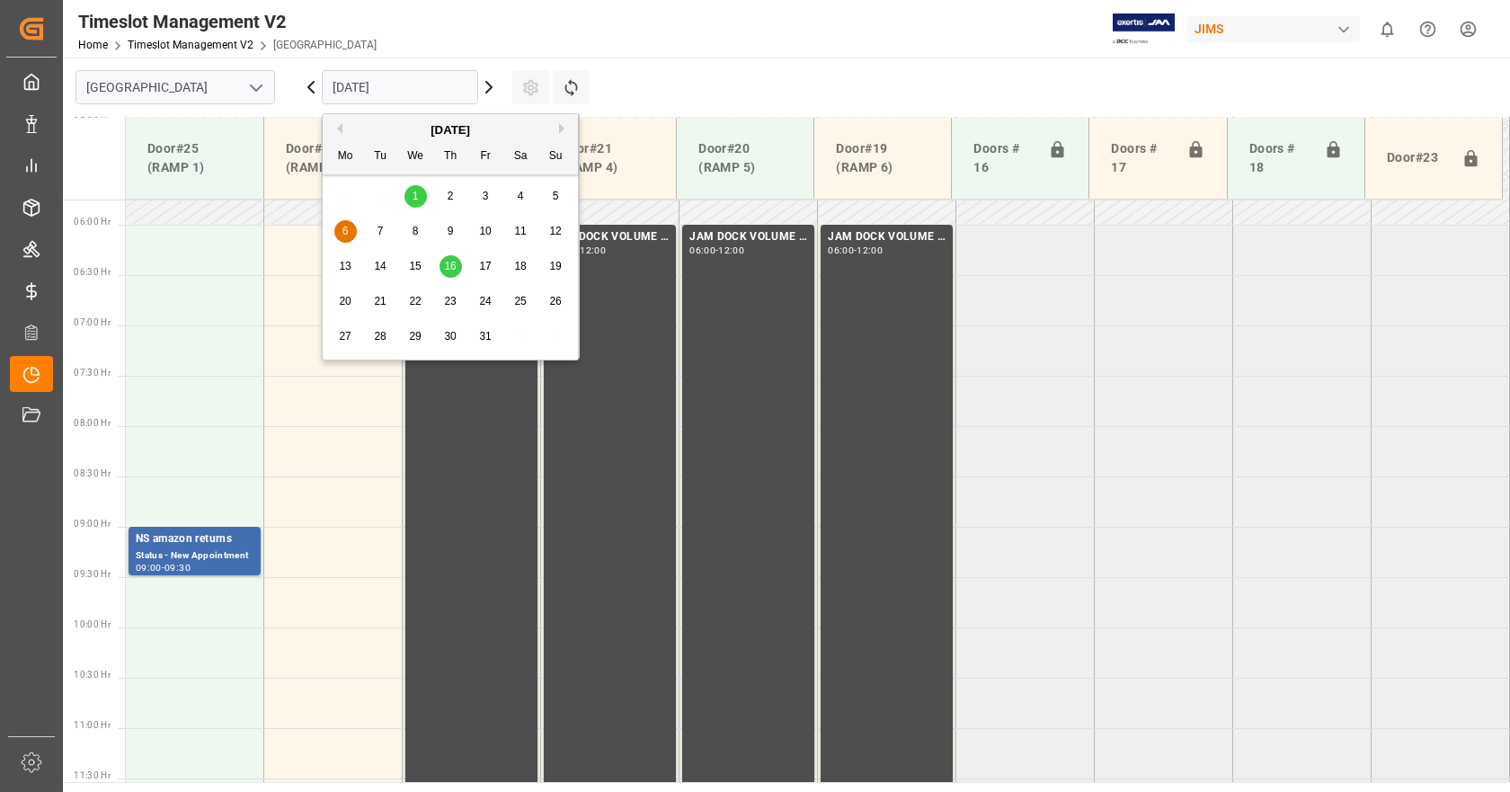
click at [384, 84] on input "[DATE]" at bounding box center [400, 87] width 156 height 34
click at [344, 232] on span "6" at bounding box center [345, 231] width 6 height 13
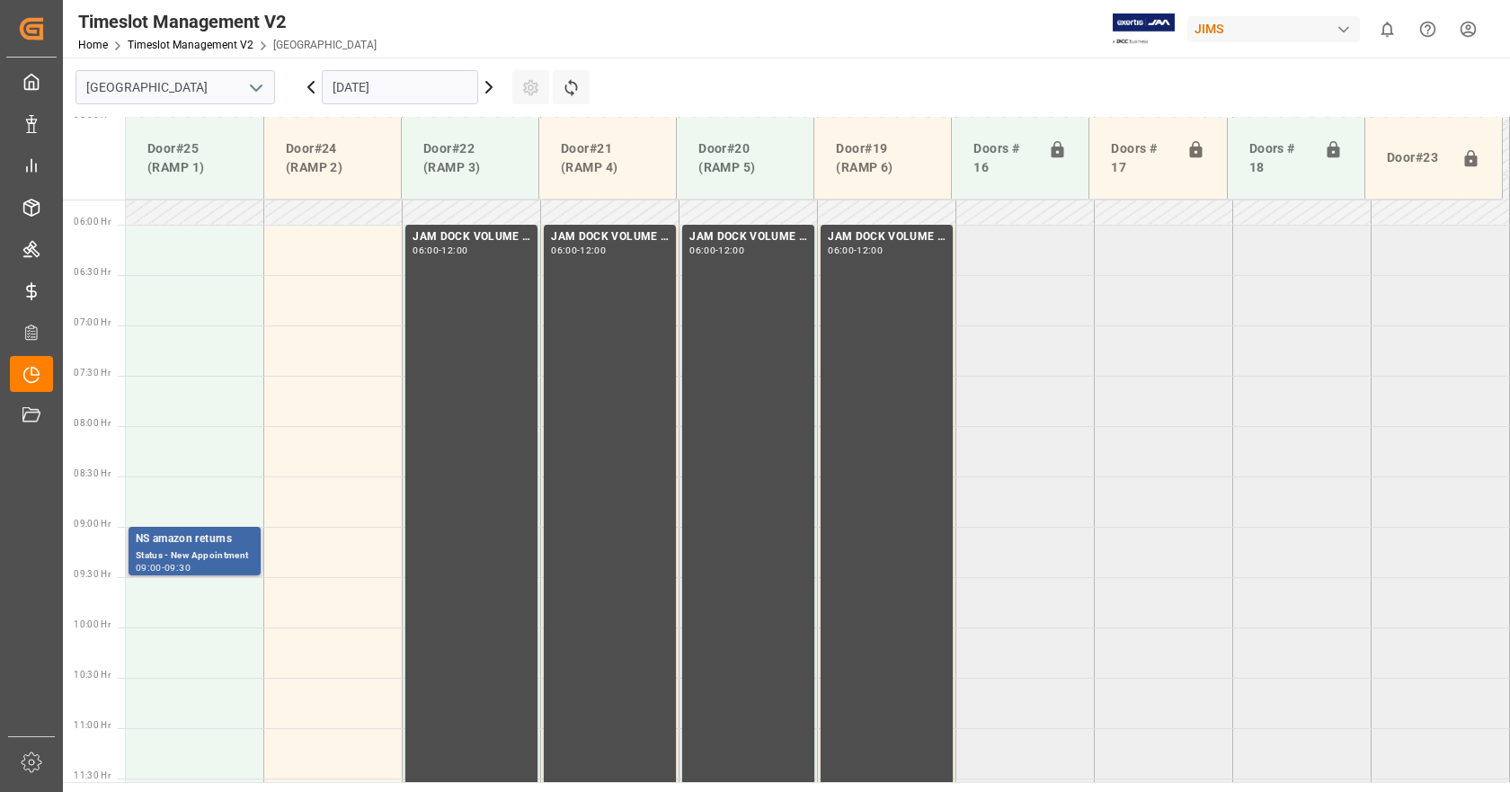
click at [190, 567] on div "09:30" at bounding box center [178, 568] width 26 height 8
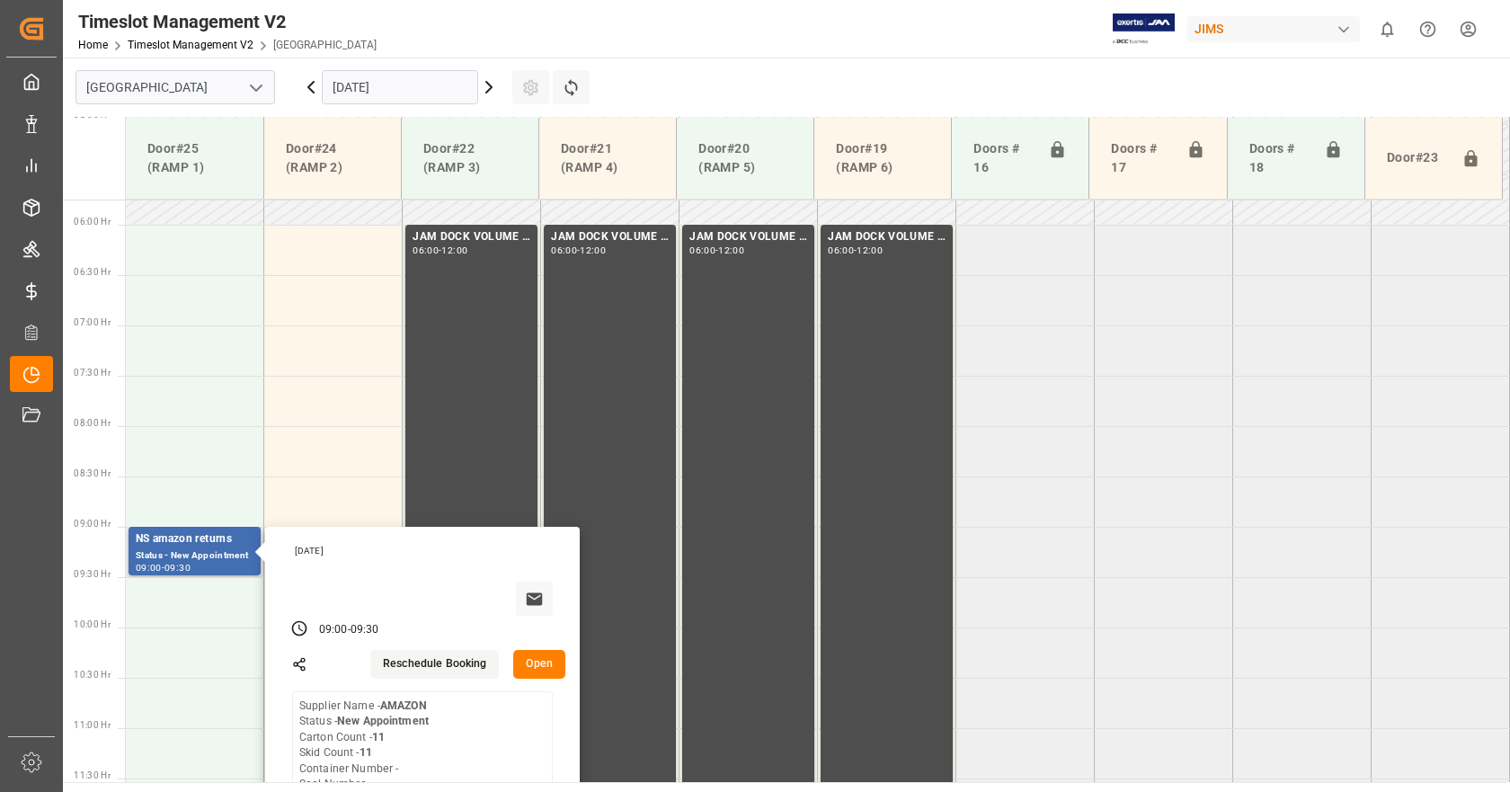
click at [533, 664] on button "Open" at bounding box center [539, 664] width 52 height 29
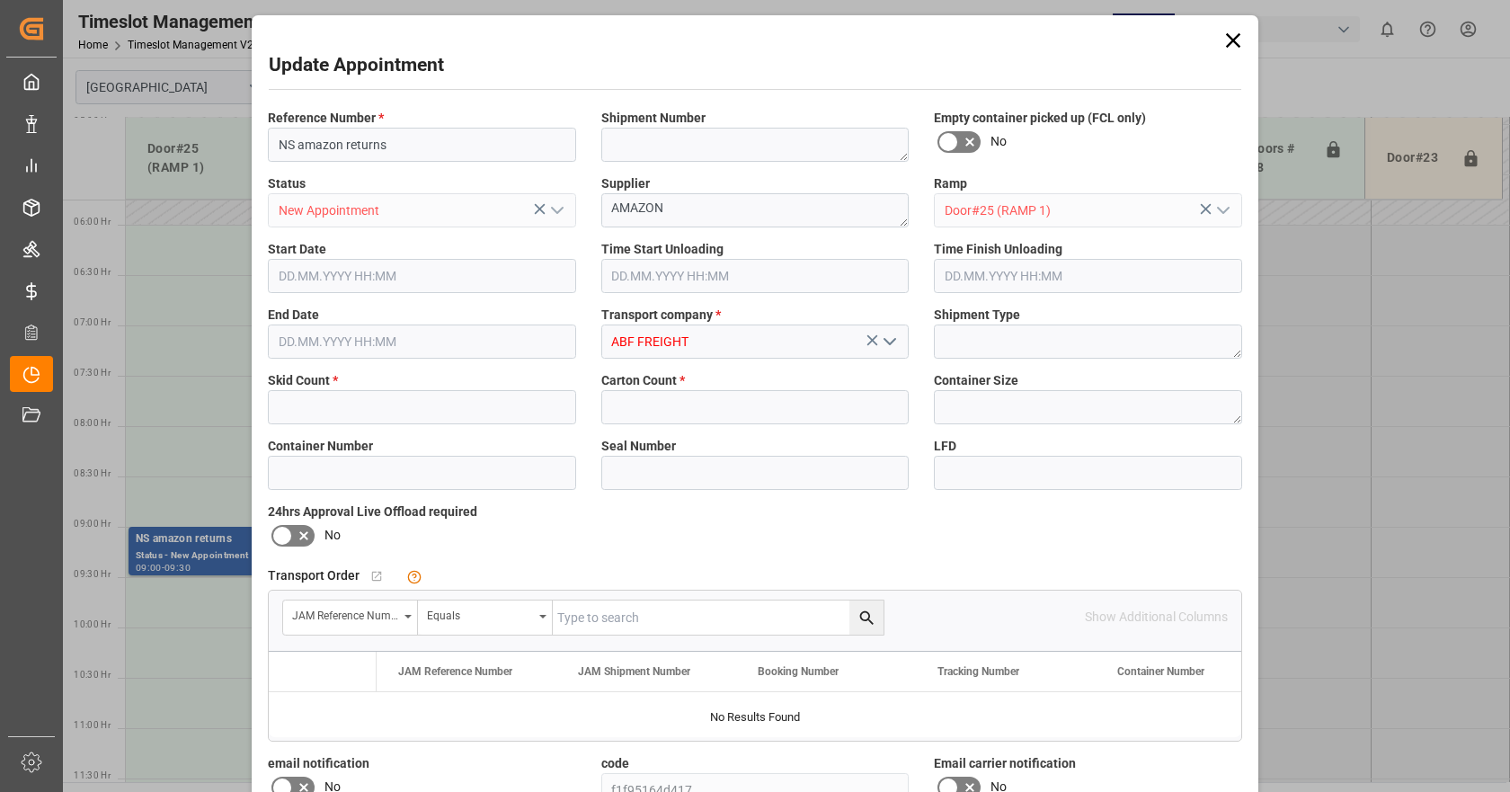
type input "11"
type input "[DATE] 09:00"
type input "[DATE] 09:30"
type input "[DATE] 12:12"
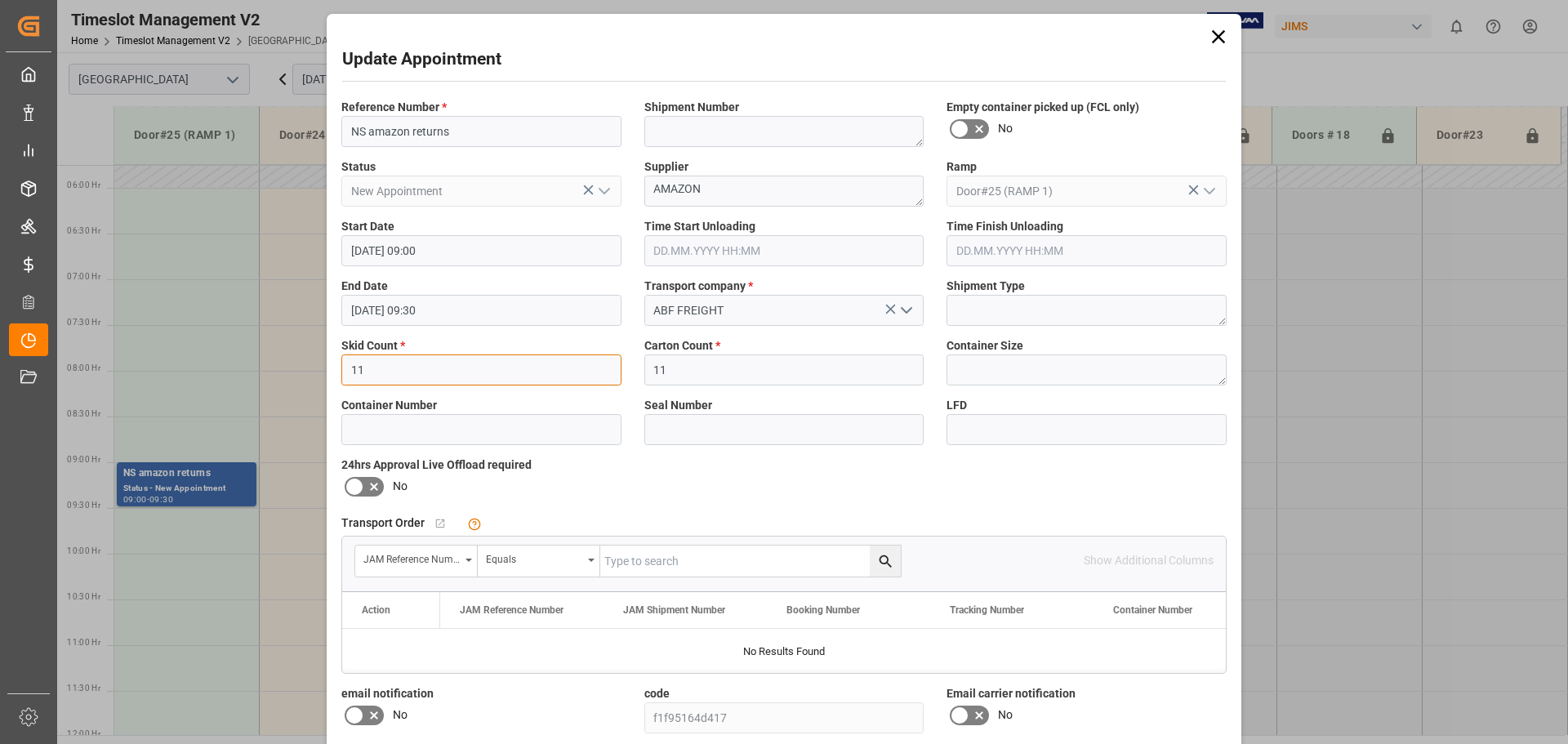
drag, startPoint x: 431, startPoint y: 376, endPoint x: 291, endPoint y: 366, distance: 140.4
click at [252, 359] on div "Update Appointment Reference Number * NS amazon returns Shipment Number Empty c…" at bounding box center [784, 372] width 1568 height 744
type input "13"
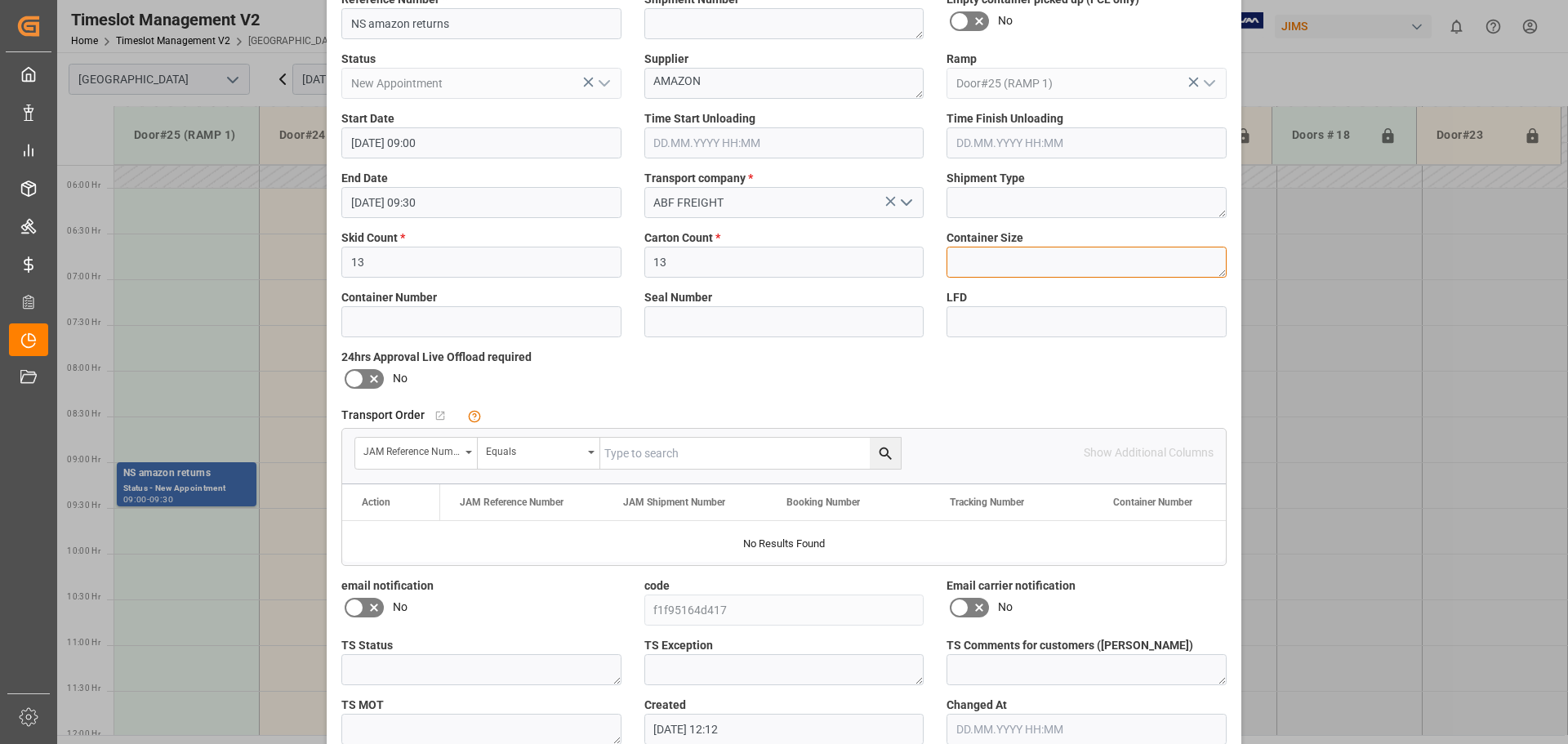
scroll to position [192, 0]
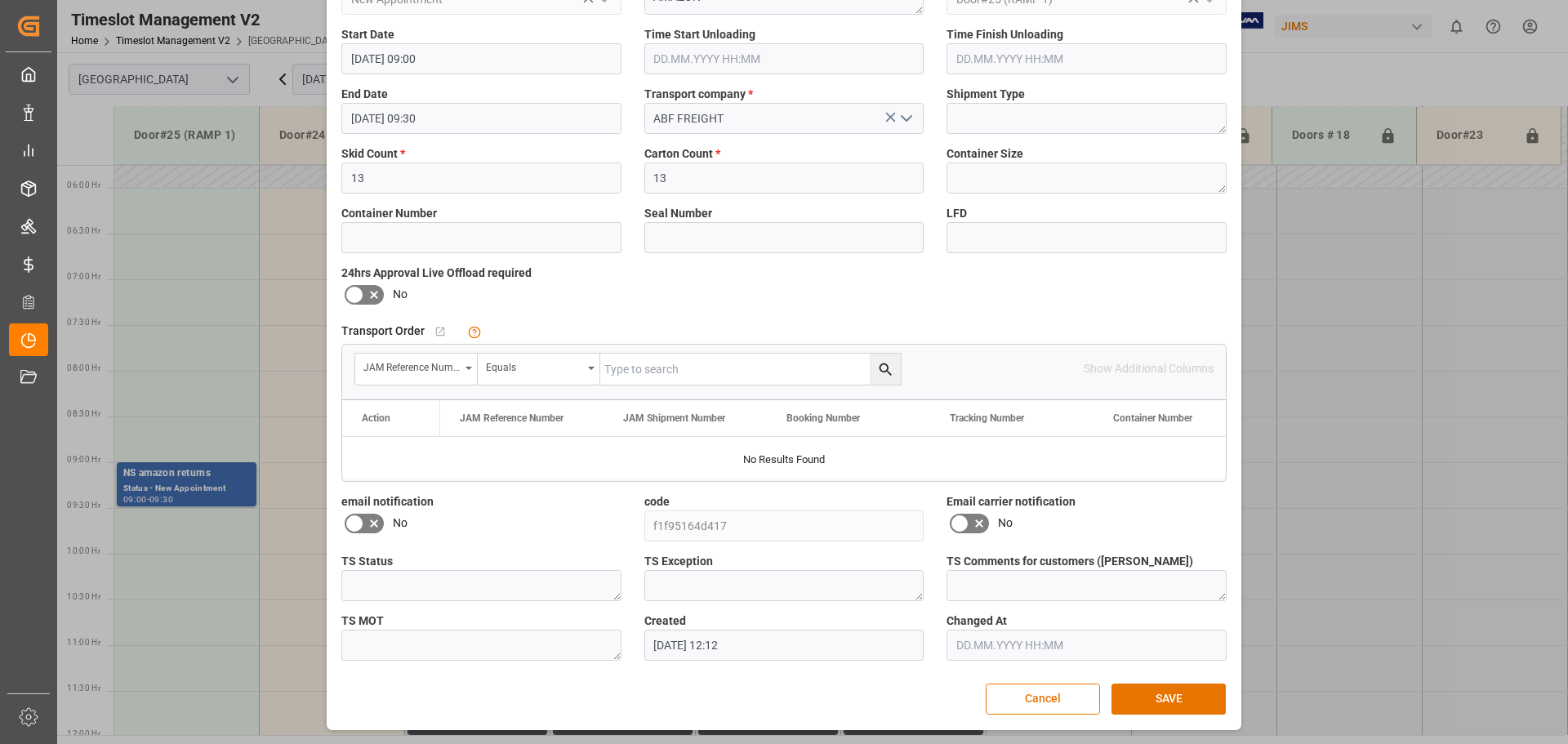
drag, startPoint x: 1162, startPoint y: 690, endPoint x: 1547, endPoint y: 571, distance: 403.0
click at [1165, 690] on button "SAVE" at bounding box center [1168, 699] width 114 height 31
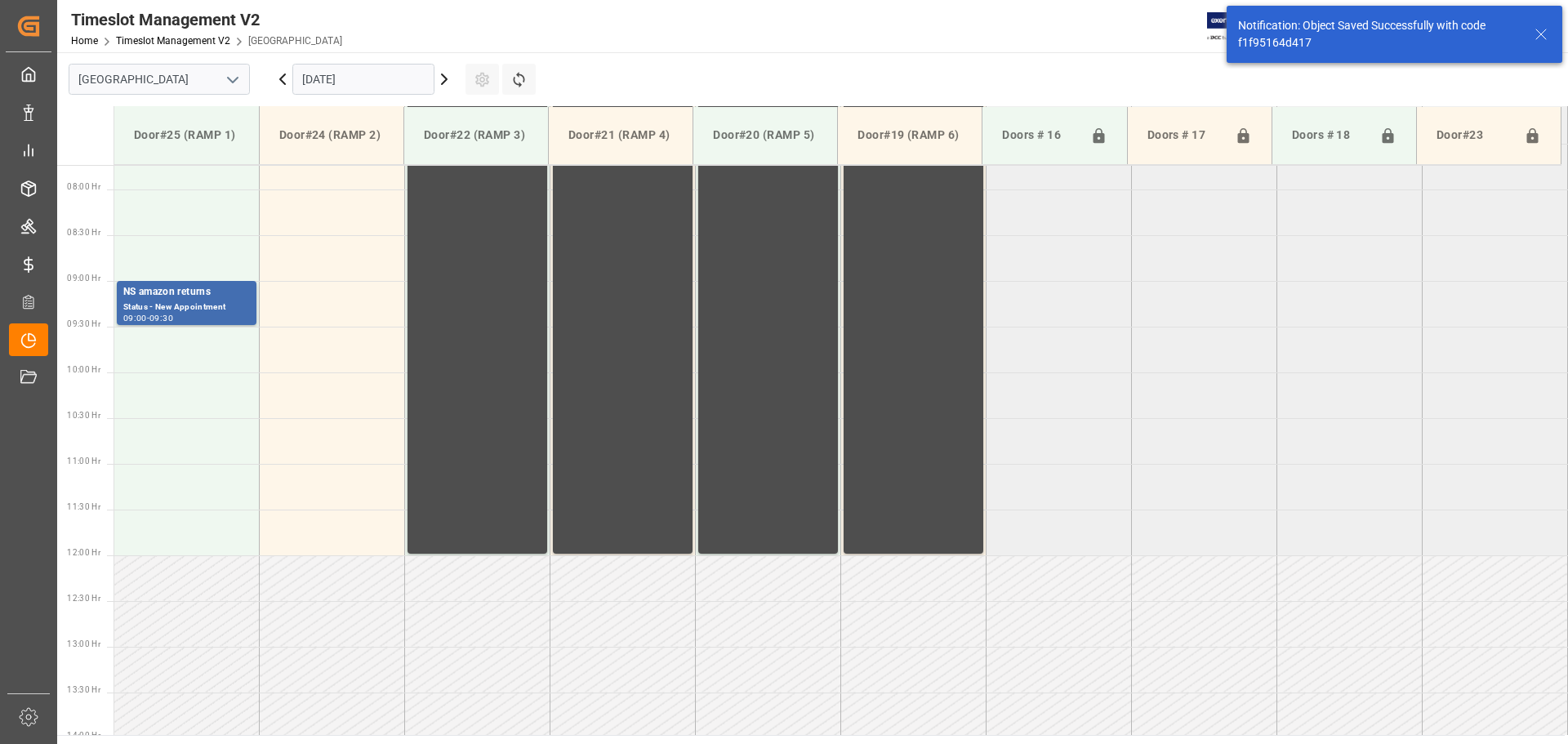
scroll to position [722, 0]
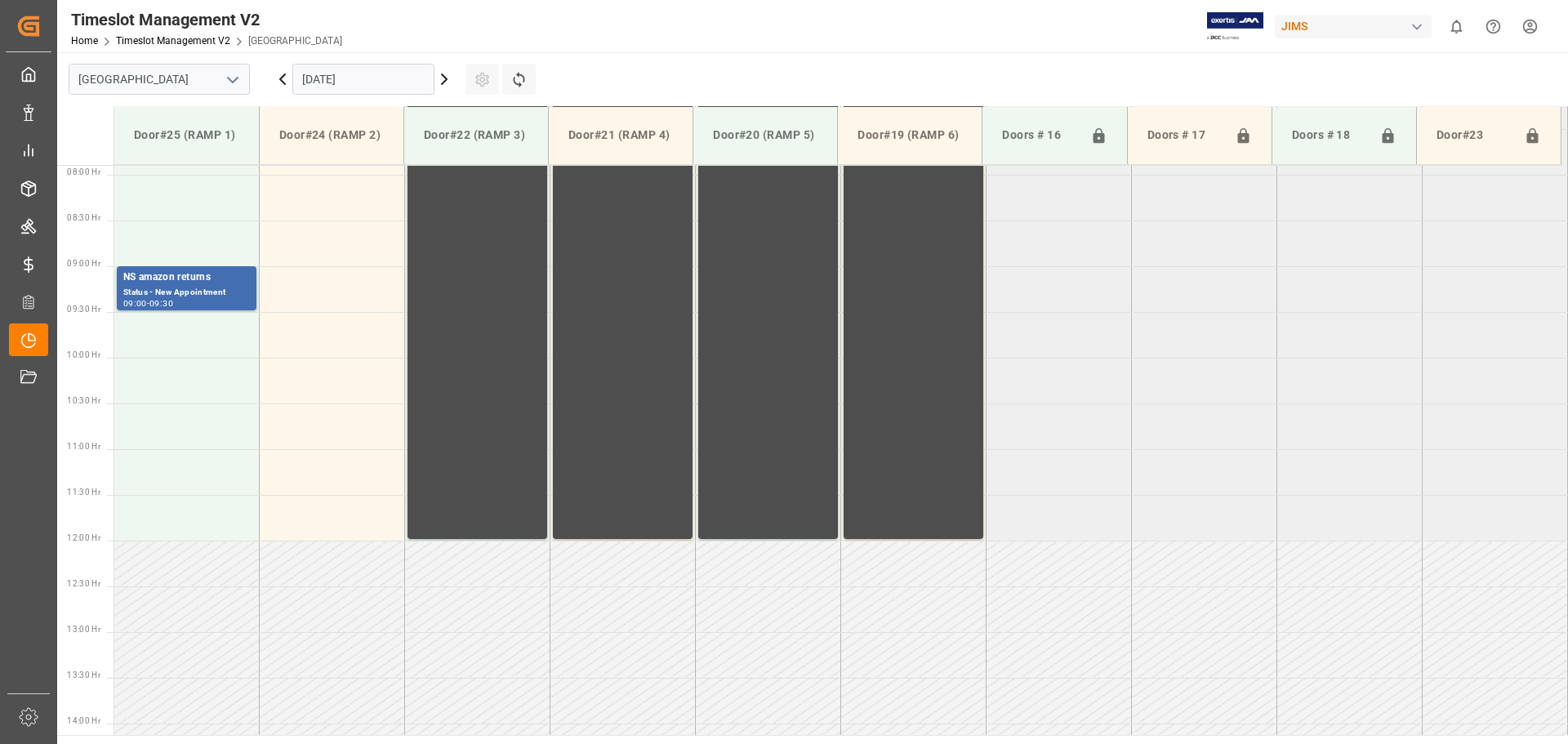
click at [358, 84] on input "[DATE]" at bounding box center [363, 79] width 142 height 31
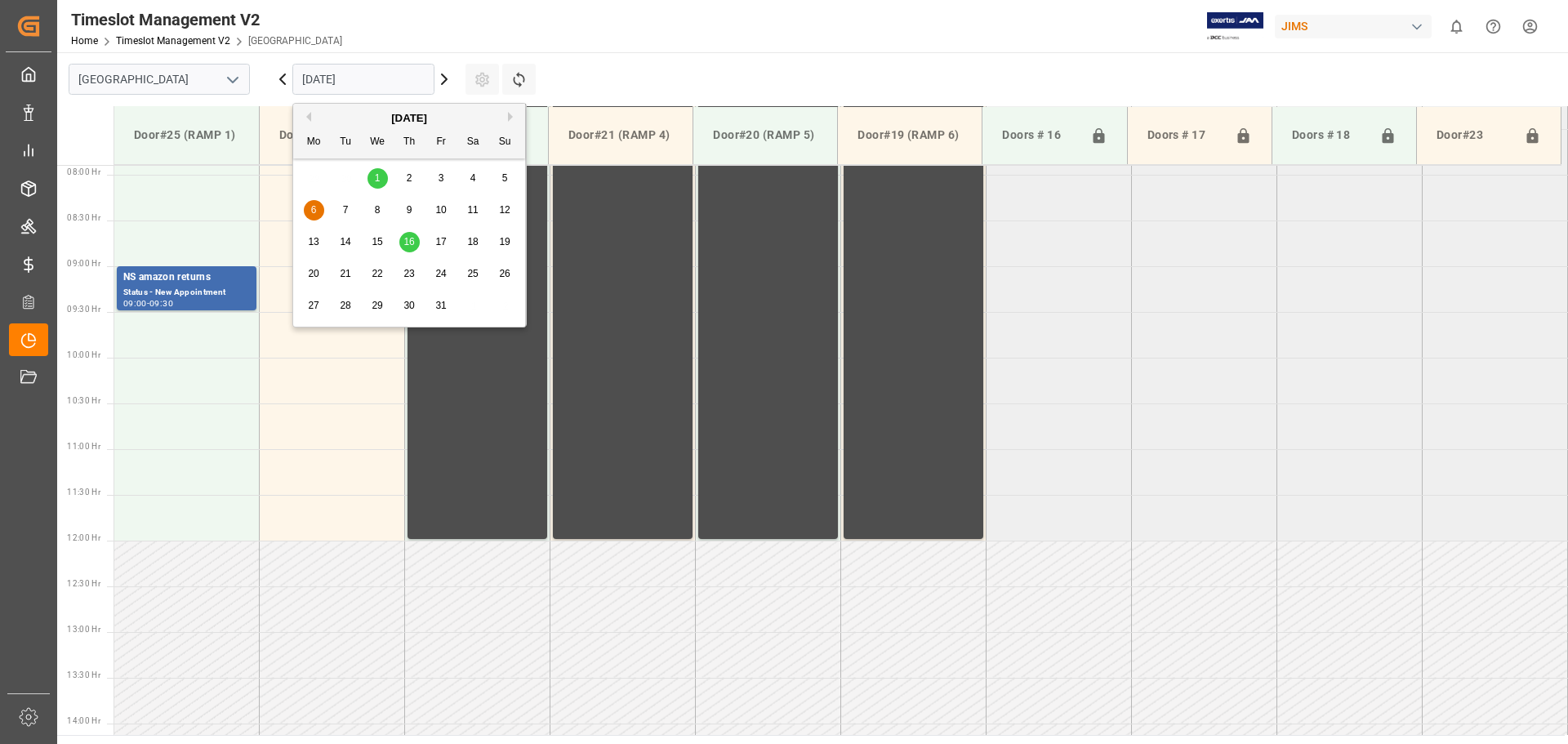
click at [471, 210] on span "11" at bounding box center [472, 210] width 11 height 12
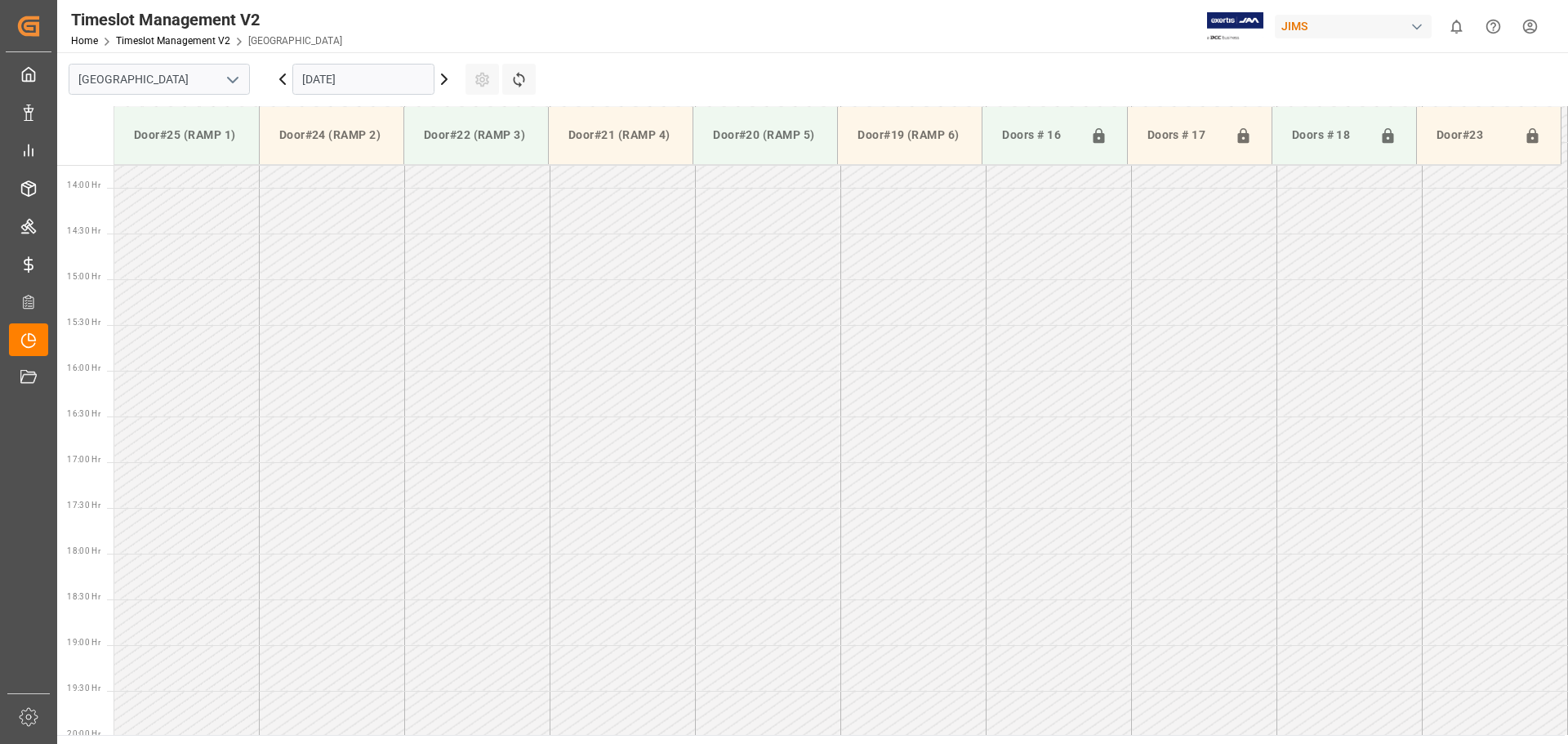
scroll to position [1271, 0]
click at [350, 82] on input "[DATE]" at bounding box center [363, 79] width 142 height 31
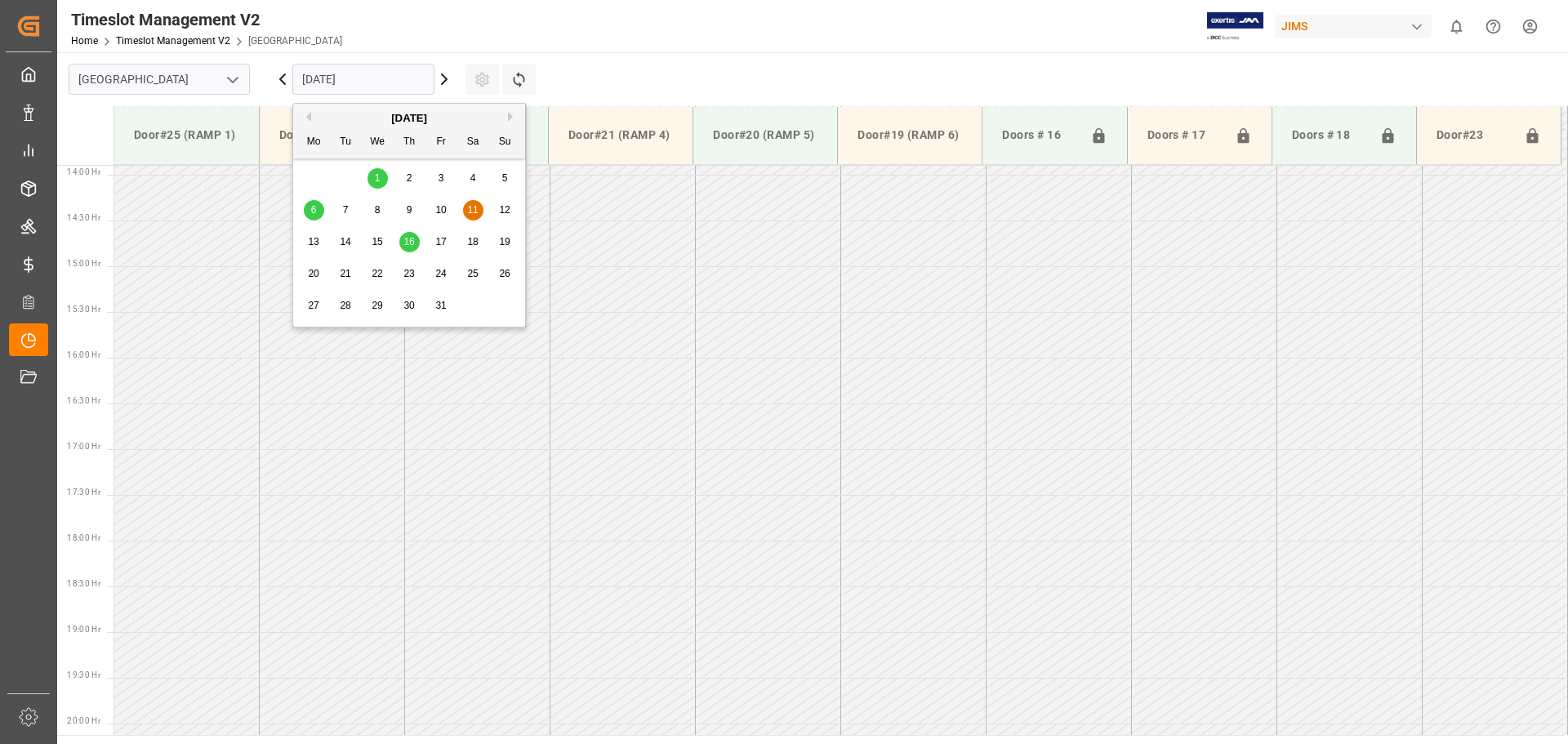
click at [438, 206] on span "10" at bounding box center [441, 210] width 11 height 12
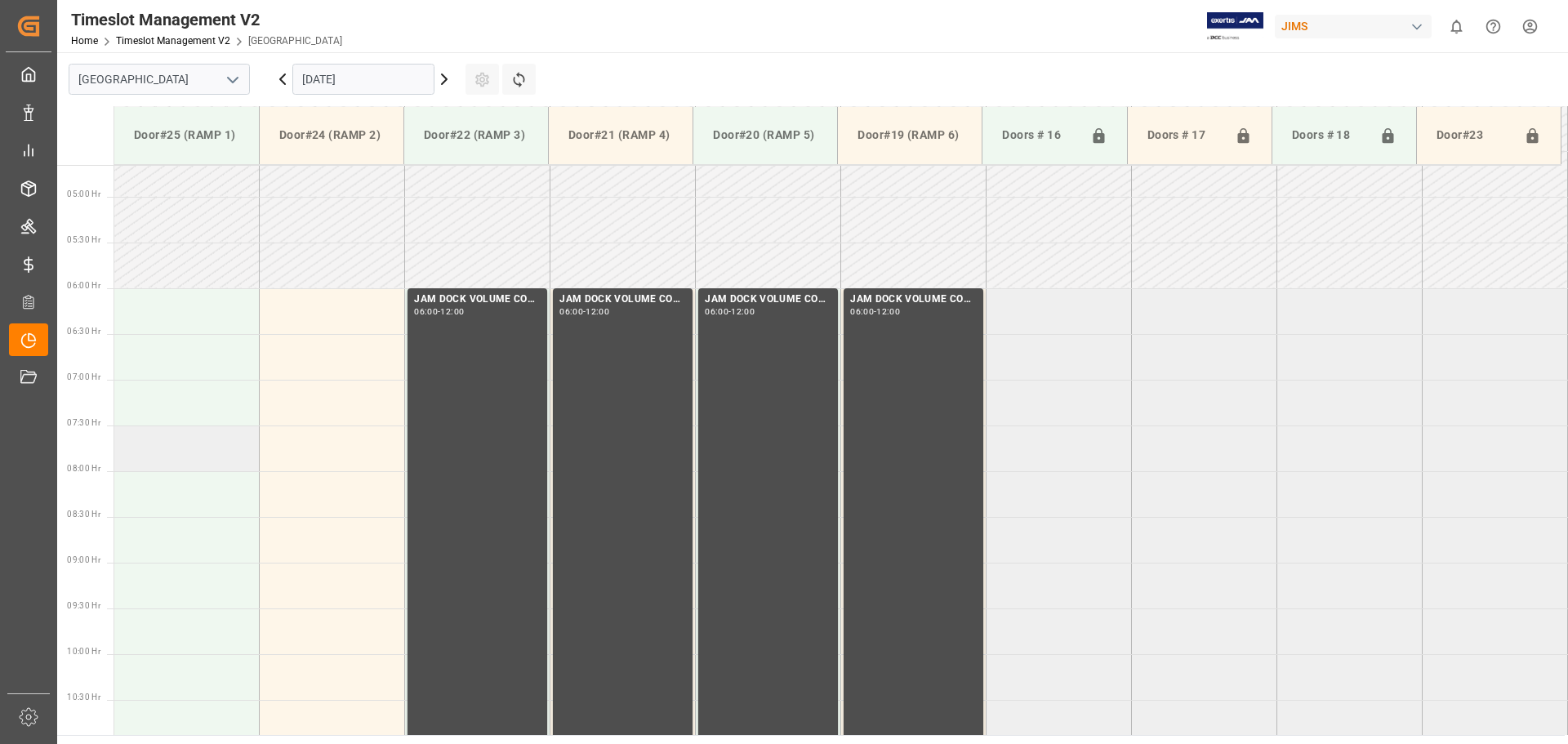
scroll to position [454, 0]
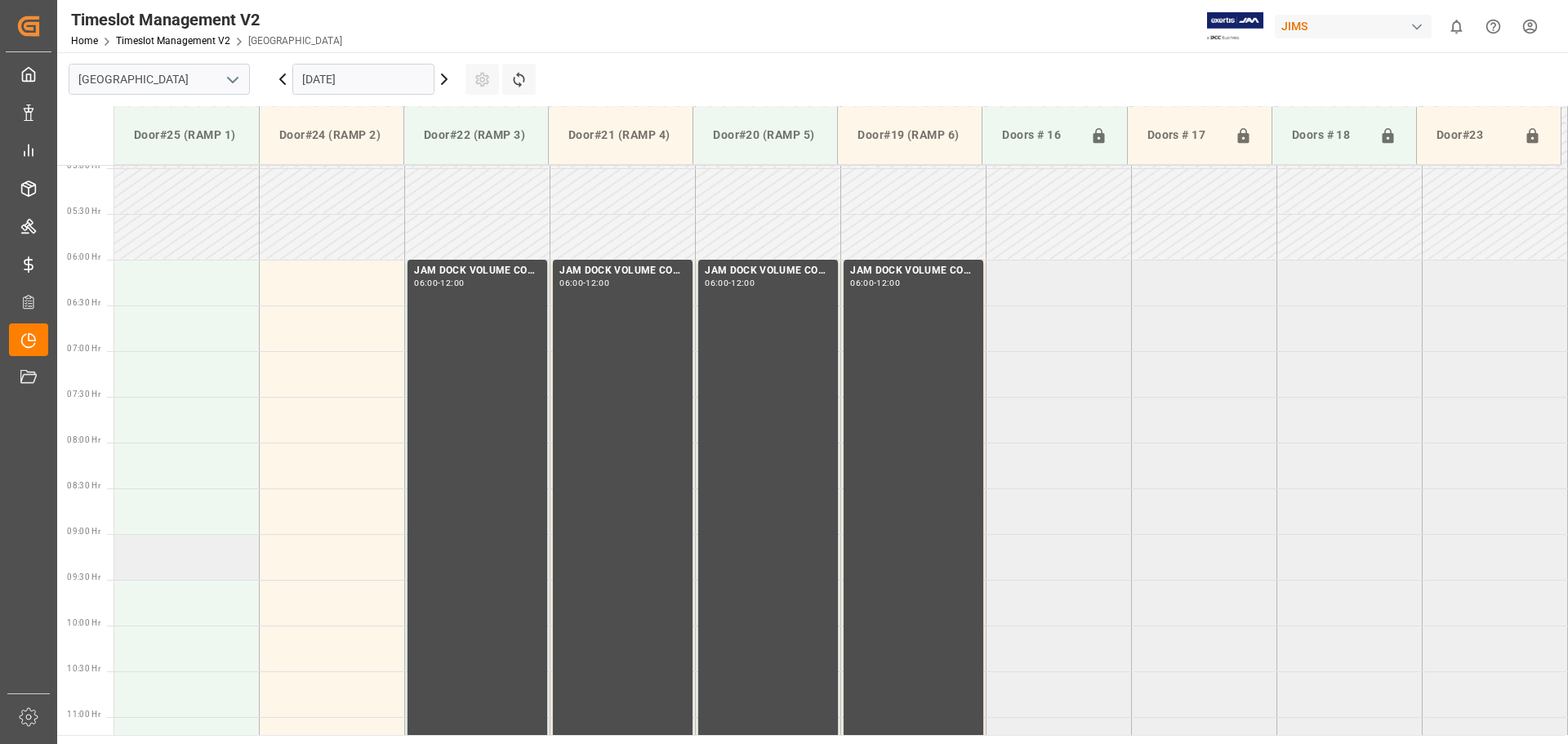
click at [167, 560] on td at bounding box center [187, 557] width 145 height 45
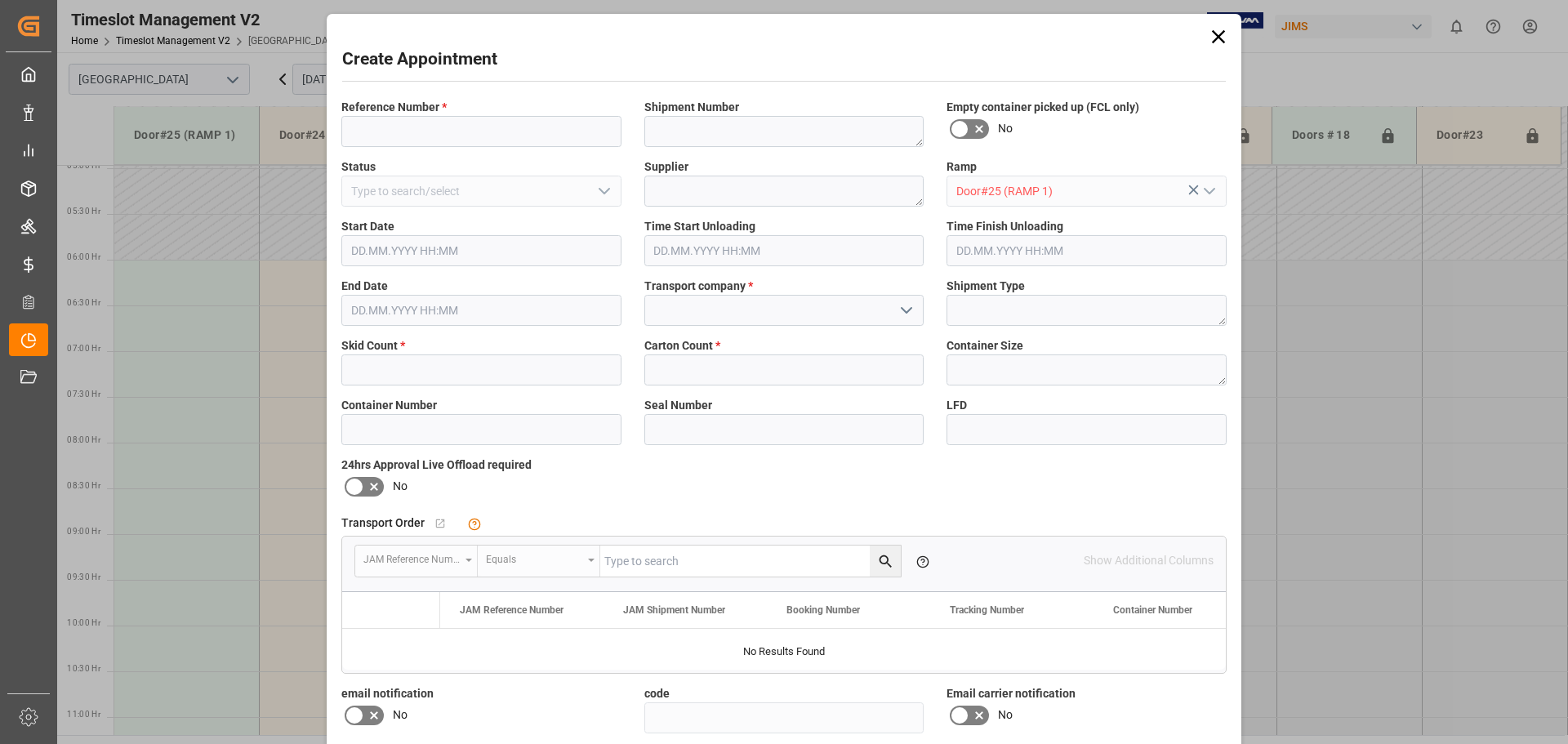
type input "[DATE] 09:00"
type input "[DATE] 09:30"
click at [436, 132] on input at bounding box center [481, 132] width 280 height 31
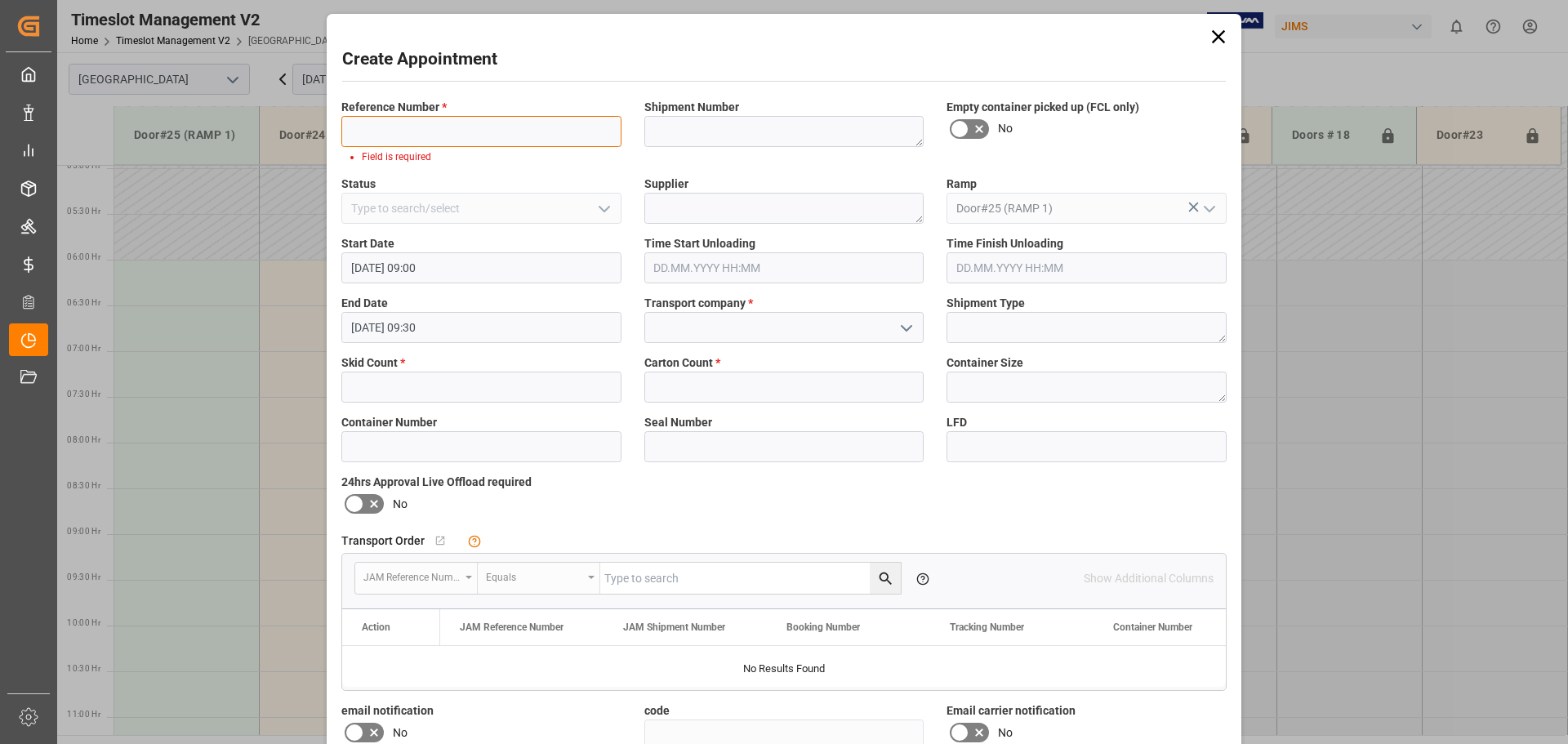
click at [380, 126] on input at bounding box center [481, 132] width 280 height 31
type input "NS amazon returns"
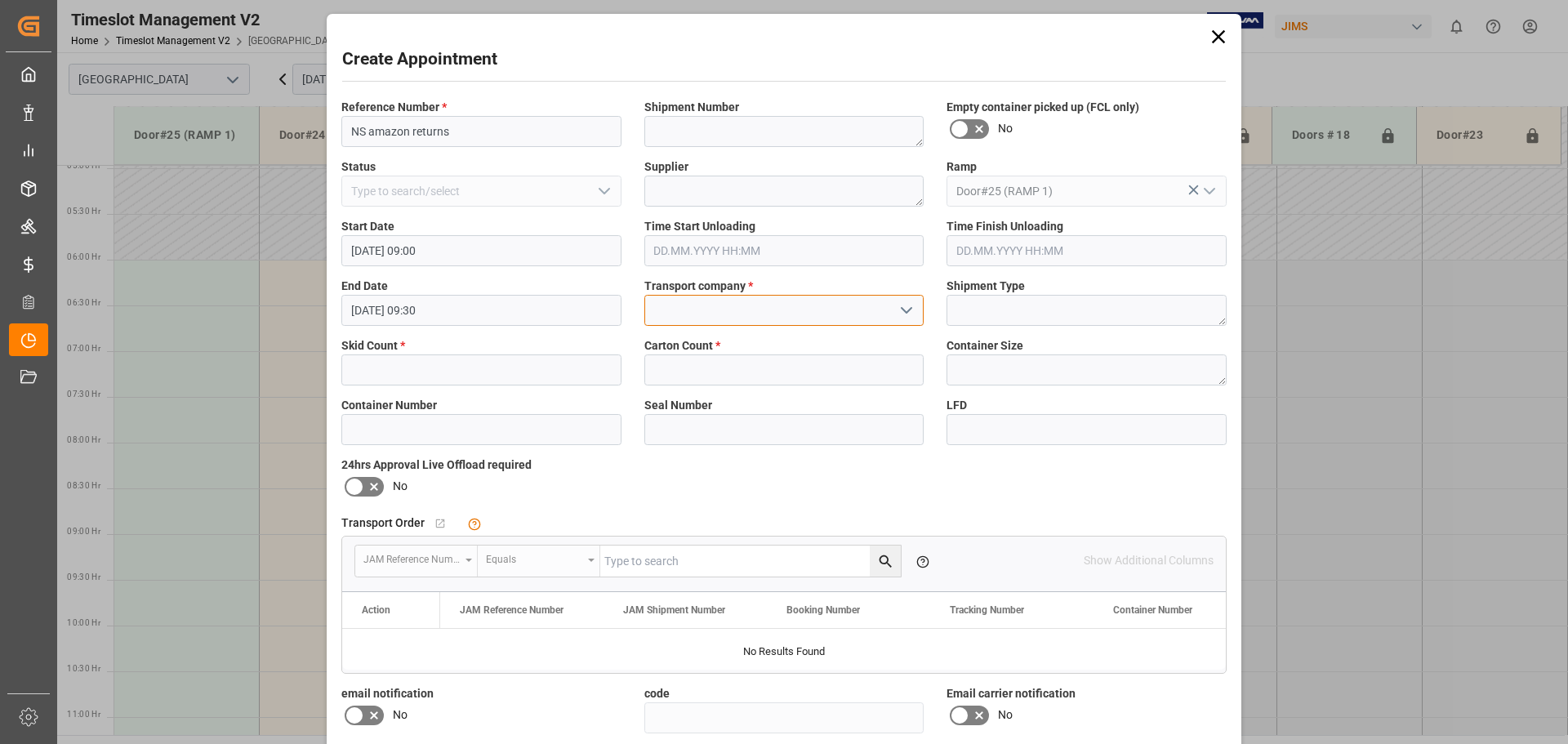
click at [723, 312] on input at bounding box center [784, 311] width 280 height 31
click at [907, 311] on polyline "open menu" at bounding box center [906, 310] width 10 height 5
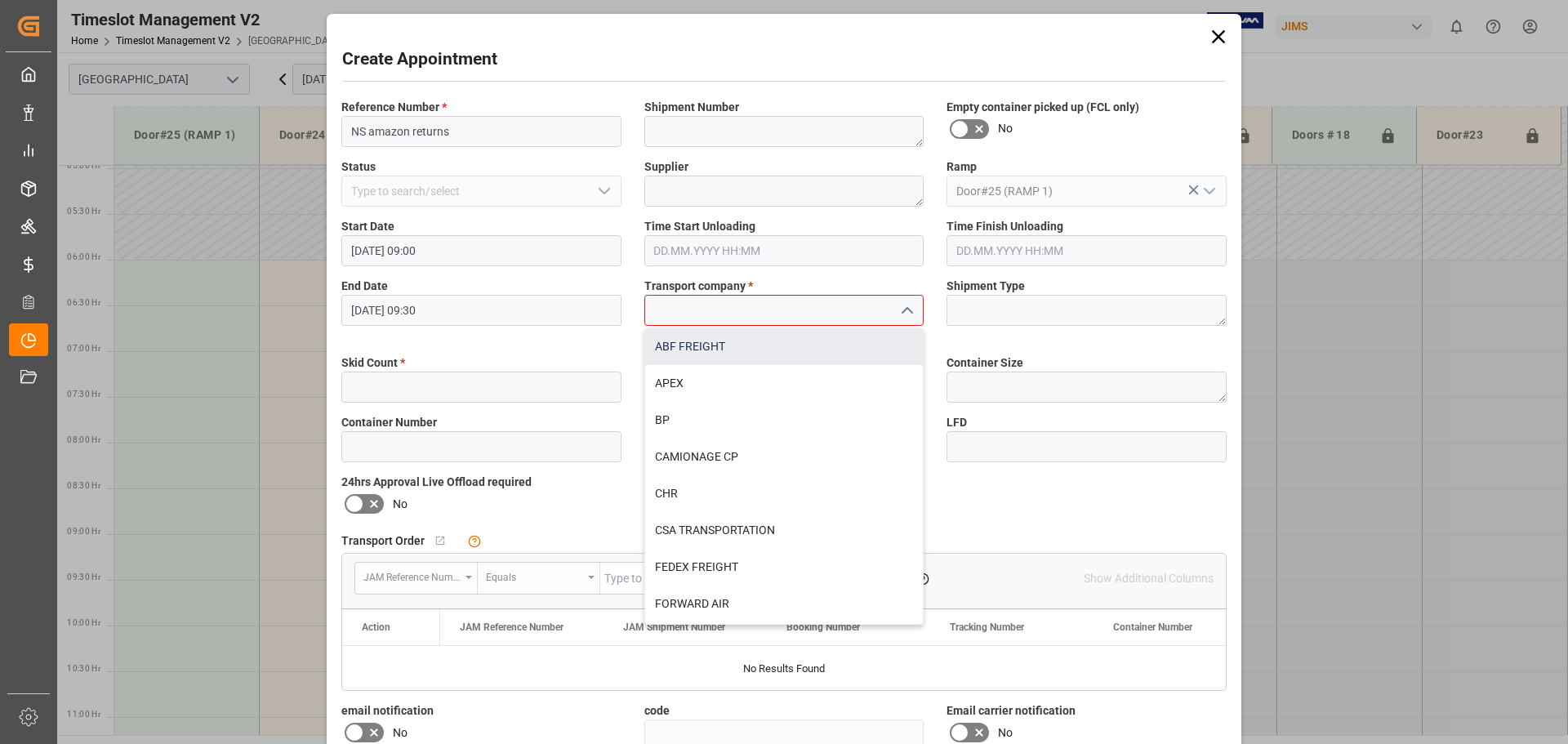
click at [737, 351] on div "ABF FREIGHT" at bounding box center [784, 346] width 279 height 36
type input "ABF FREIGHT"
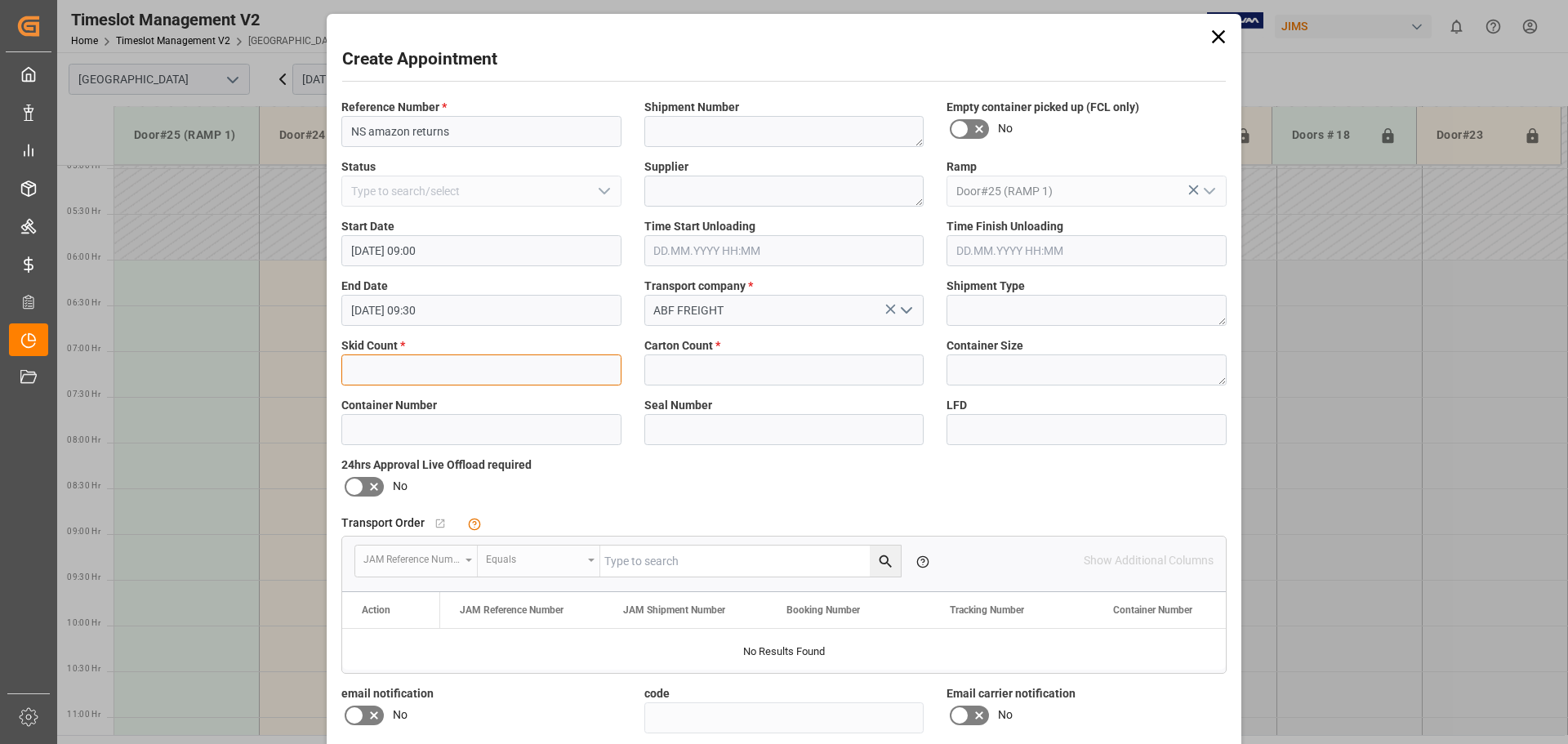
click at [417, 370] on input "text" at bounding box center [481, 370] width 280 height 31
type input "4"
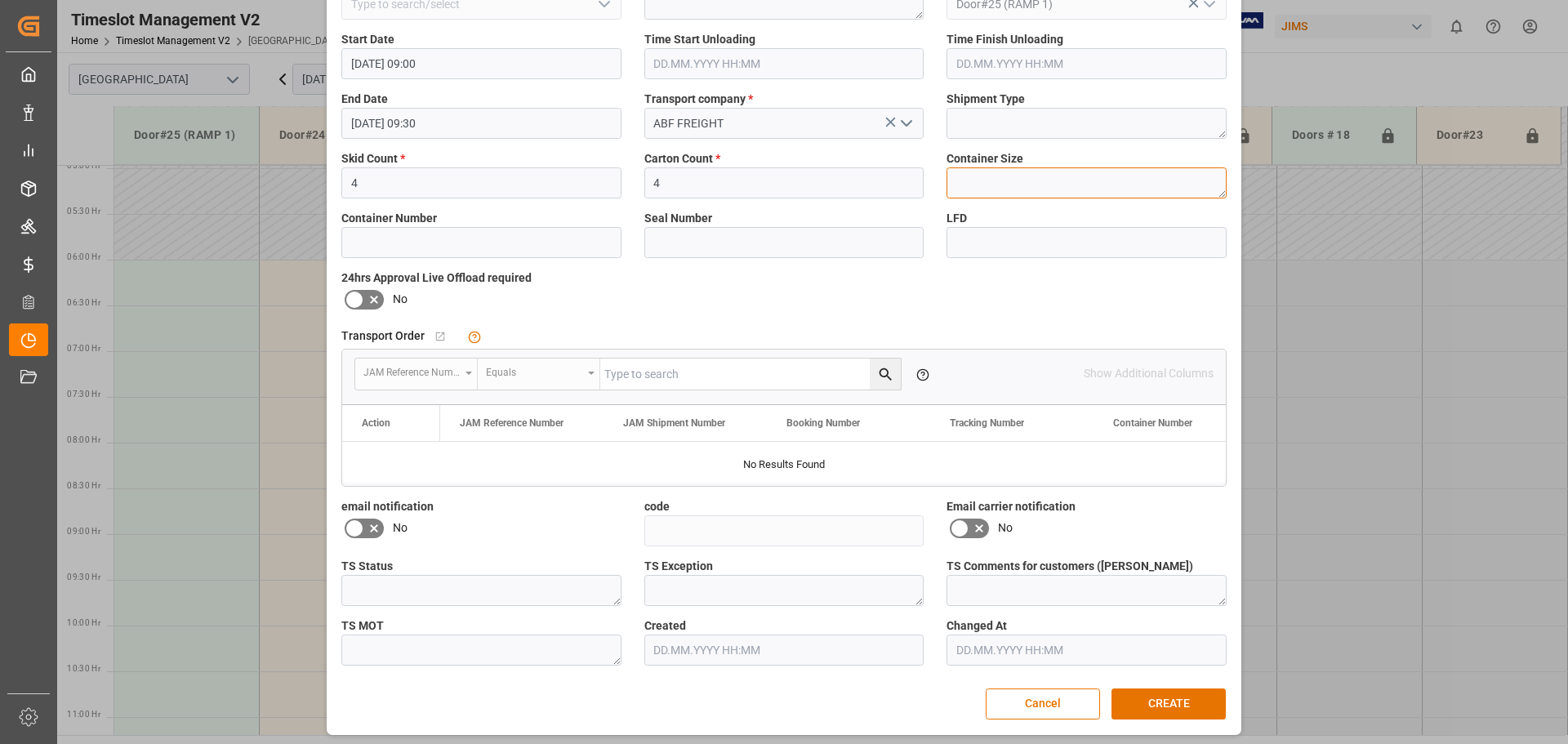
scroll to position [192, 0]
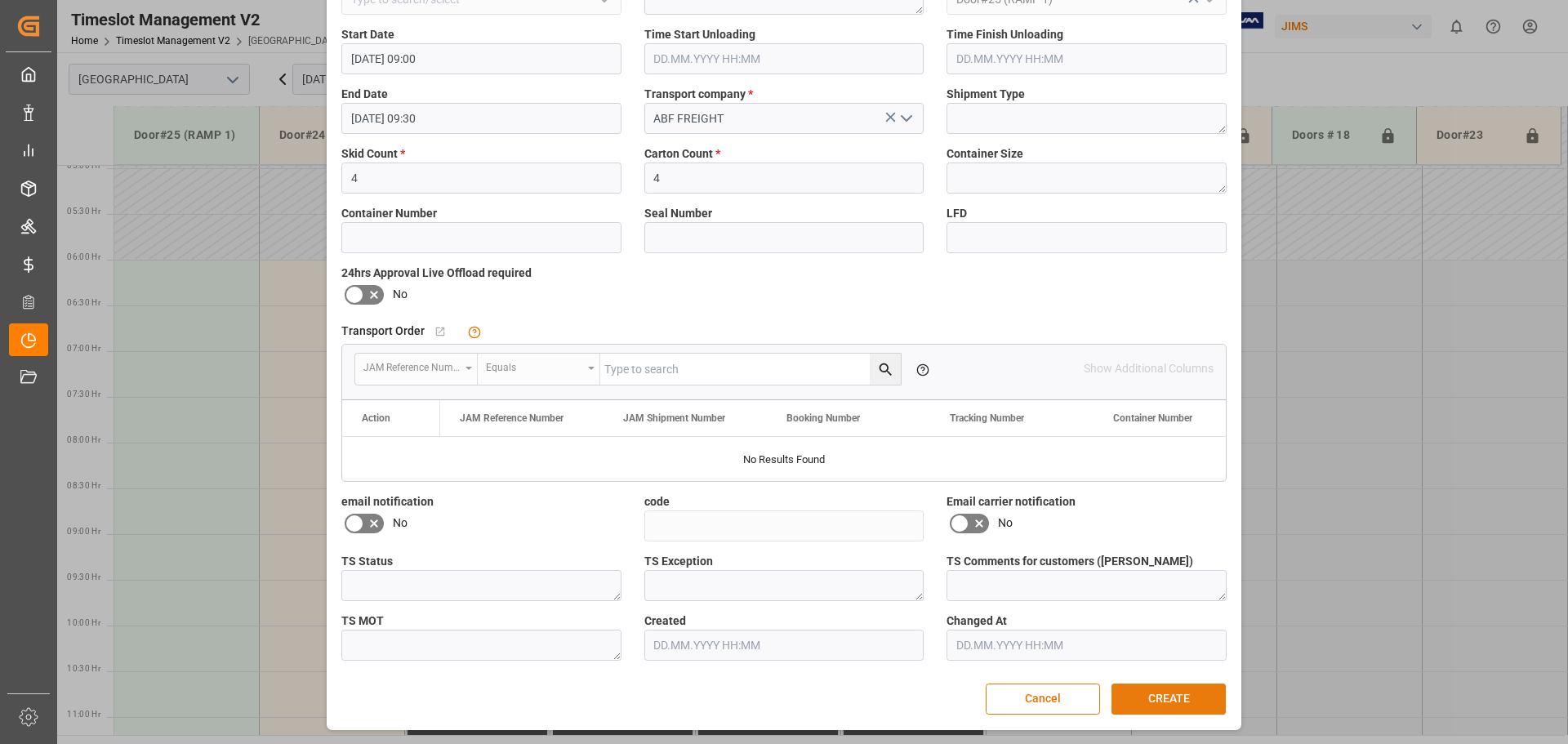
drag, startPoint x: 1154, startPoint y: 704, endPoint x: 1540, endPoint y: 510, distance: 432.0
click at [1155, 704] on button "CREATE" at bounding box center [1168, 699] width 114 height 31
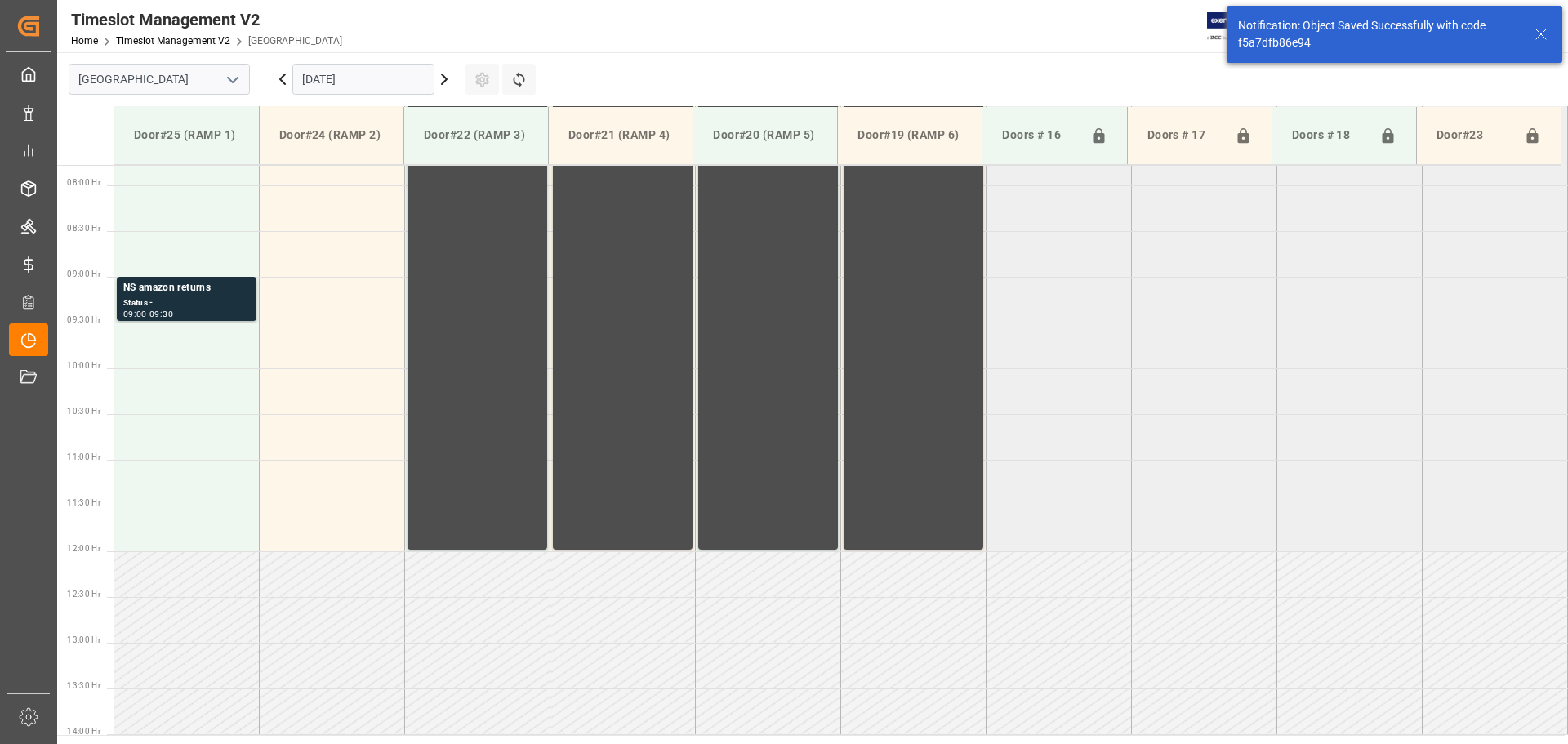
scroll to position [722, 0]
